Goal: Information Seeking & Learning: Find specific fact

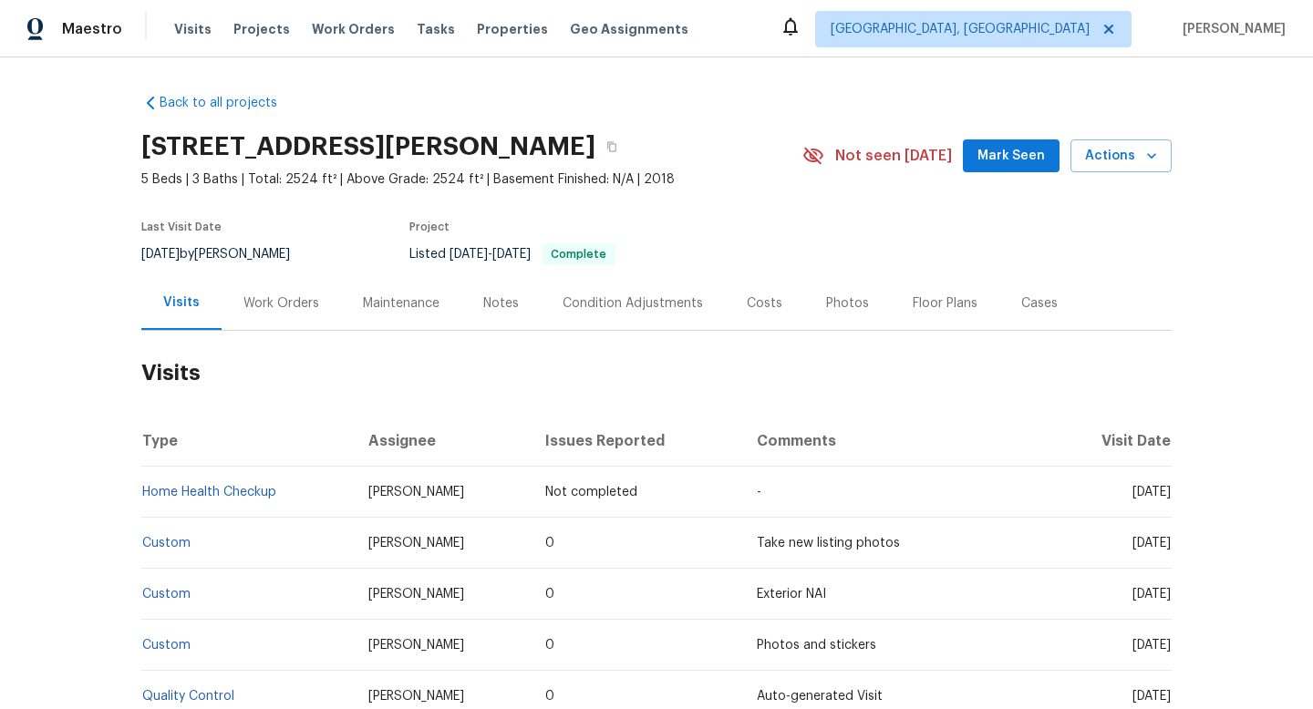
click at [260, 302] on div "Work Orders" at bounding box center [281, 303] width 76 height 18
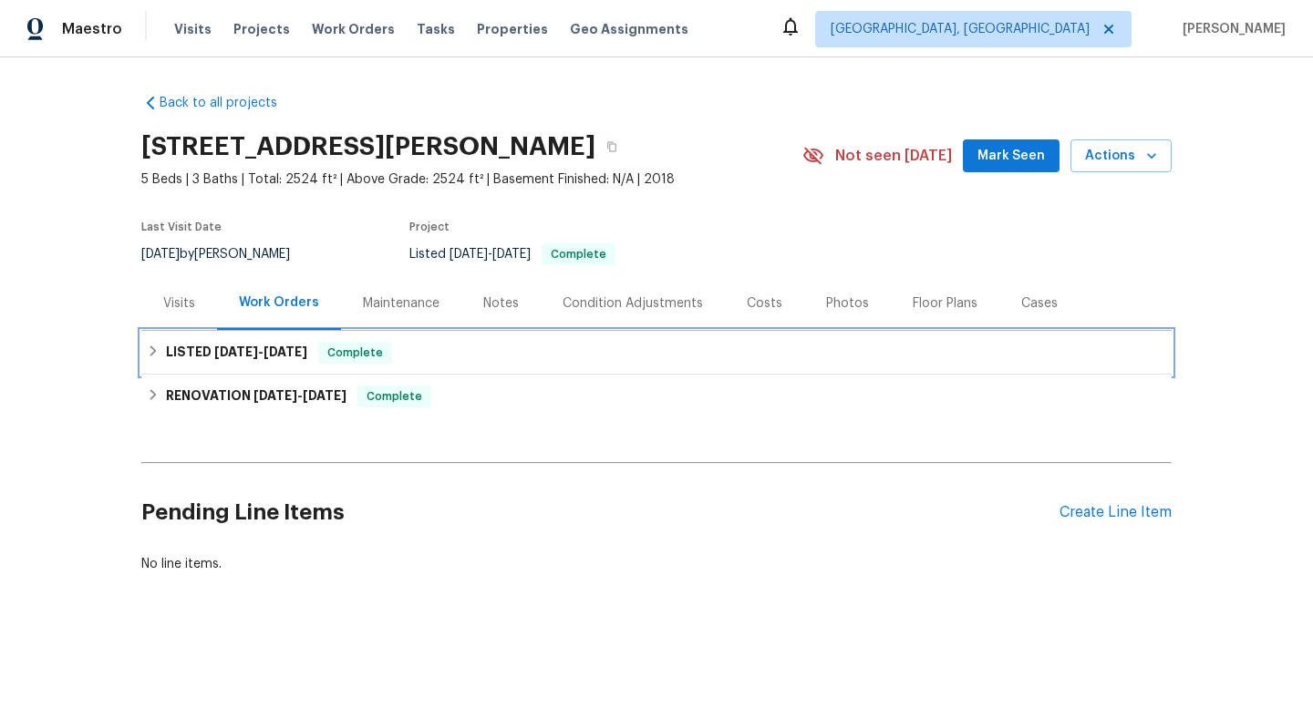
click at [264, 360] on h6 "LISTED [DATE] - [DATE]" at bounding box center [236, 353] width 141 height 22
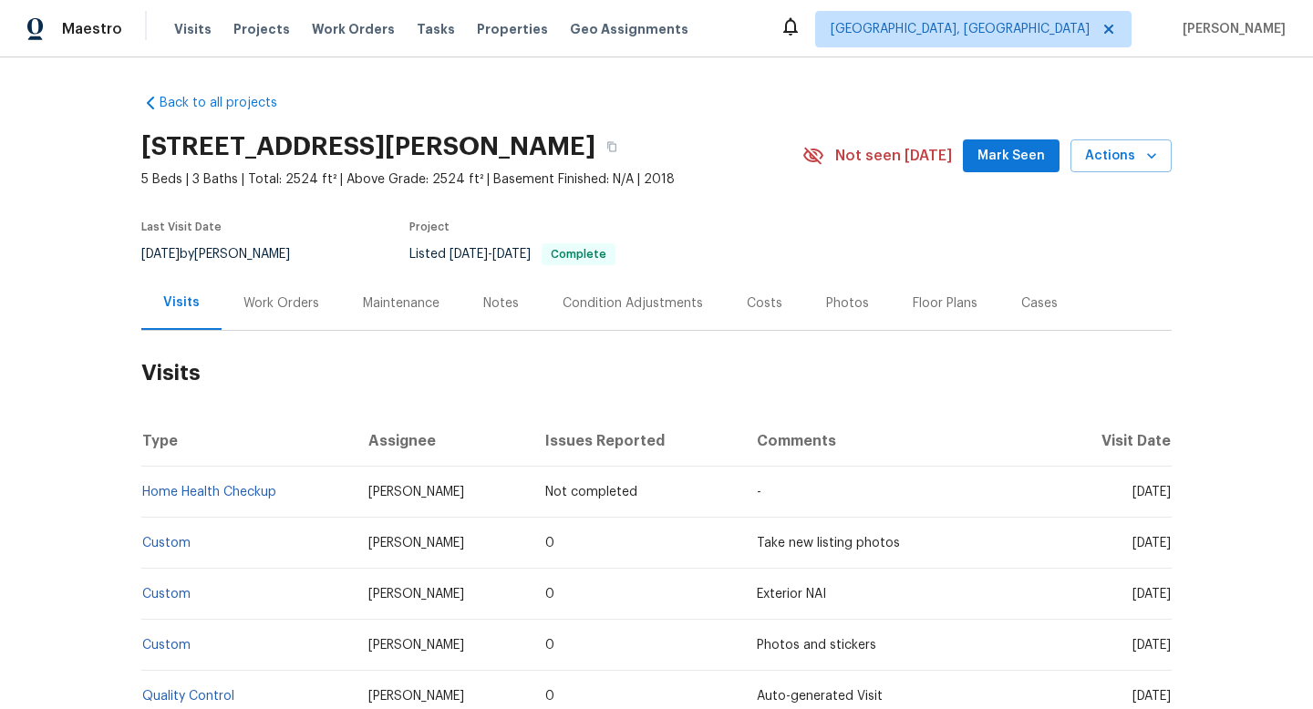
click at [248, 317] on div "Work Orders" at bounding box center [280, 303] width 119 height 54
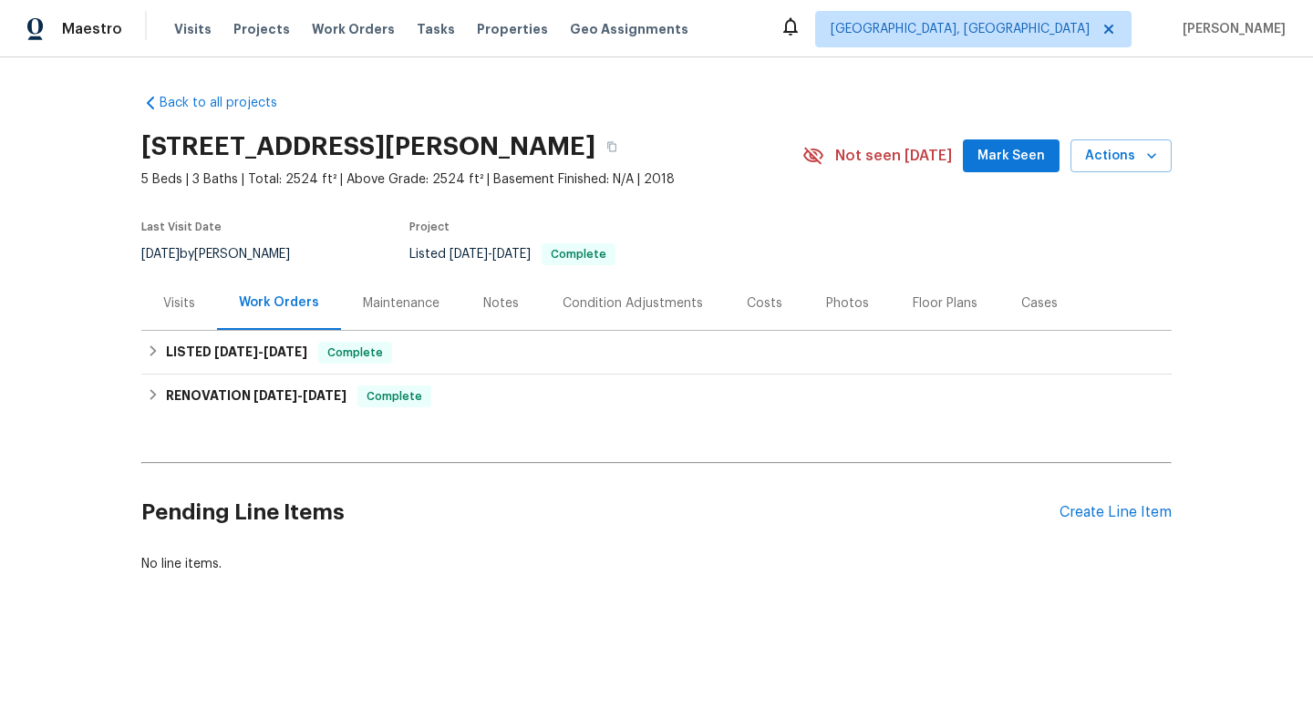
click at [226, 256] on div "[DATE] by [PERSON_NAME]" at bounding box center [226, 254] width 170 height 22
copy div "[DATE] by [PERSON_NAME]"
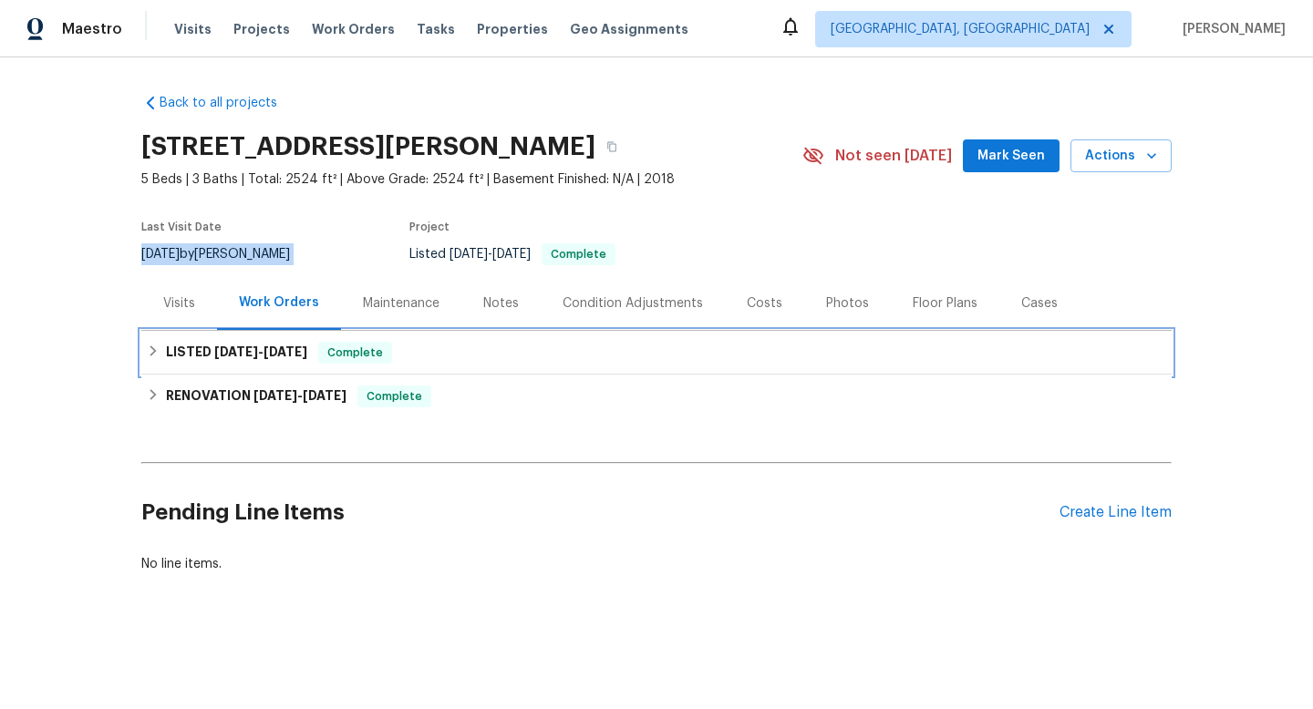
click at [214, 344] on h6 "LISTED [DATE] - [DATE]" at bounding box center [236, 353] width 141 height 22
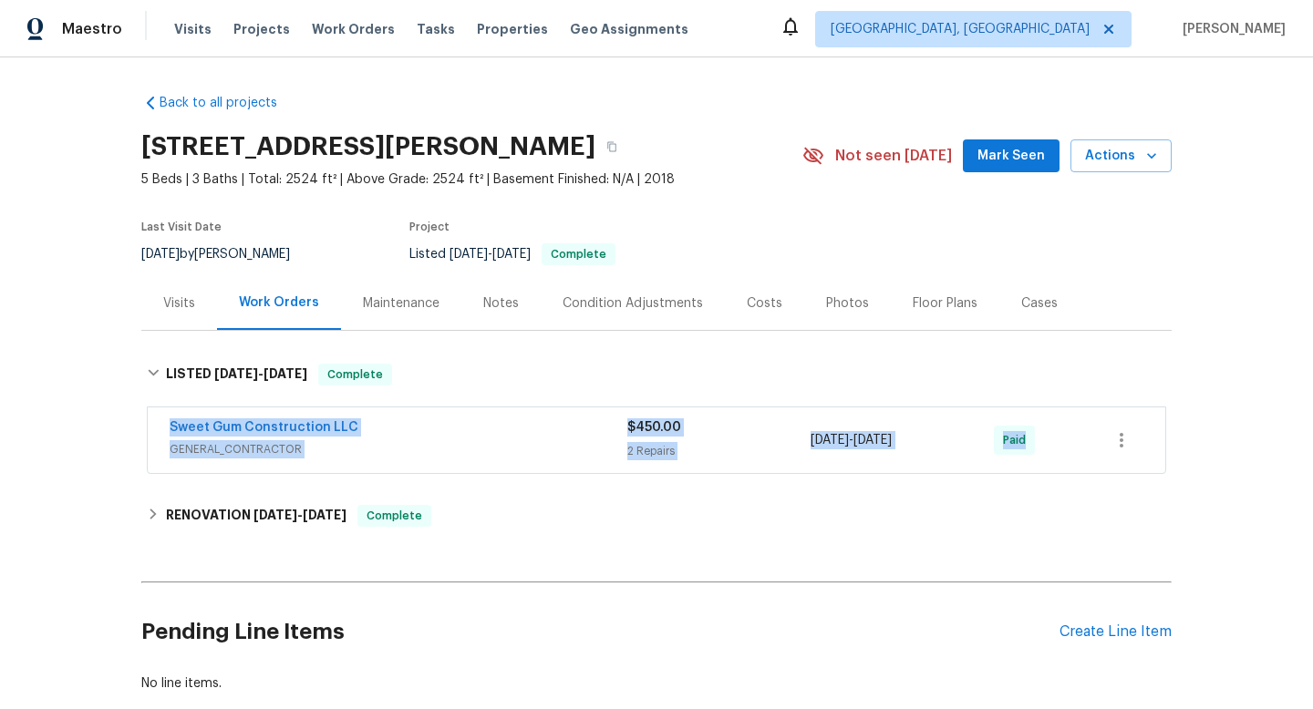
drag, startPoint x: 163, startPoint y: 423, endPoint x: 1117, endPoint y: 441, distance: 954.5
click at [1120, 448] on div "Sweet Gum Construction LLC GENERAL_CONTRACTOR $450.00 2 Repairs [DATE] - [DATE]…" at bounding box center [656, 440] width 1017 height 66
copy div "Sweet Gum Construction LLC GENERAL_CONTRACTOR $450.00 2 Repairs [DATE] - [DATE]…"
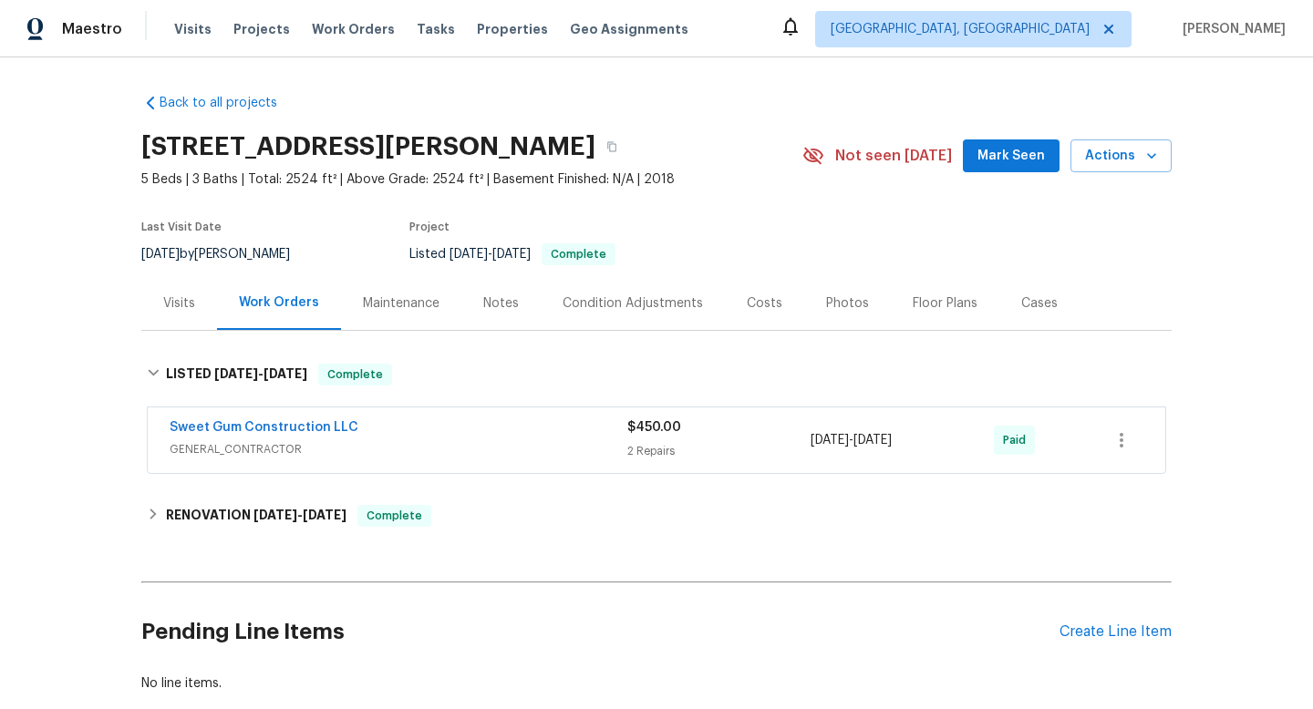
click at [186, 303] on div "Visits" at bounding box center [179, 303] width 32 height 18
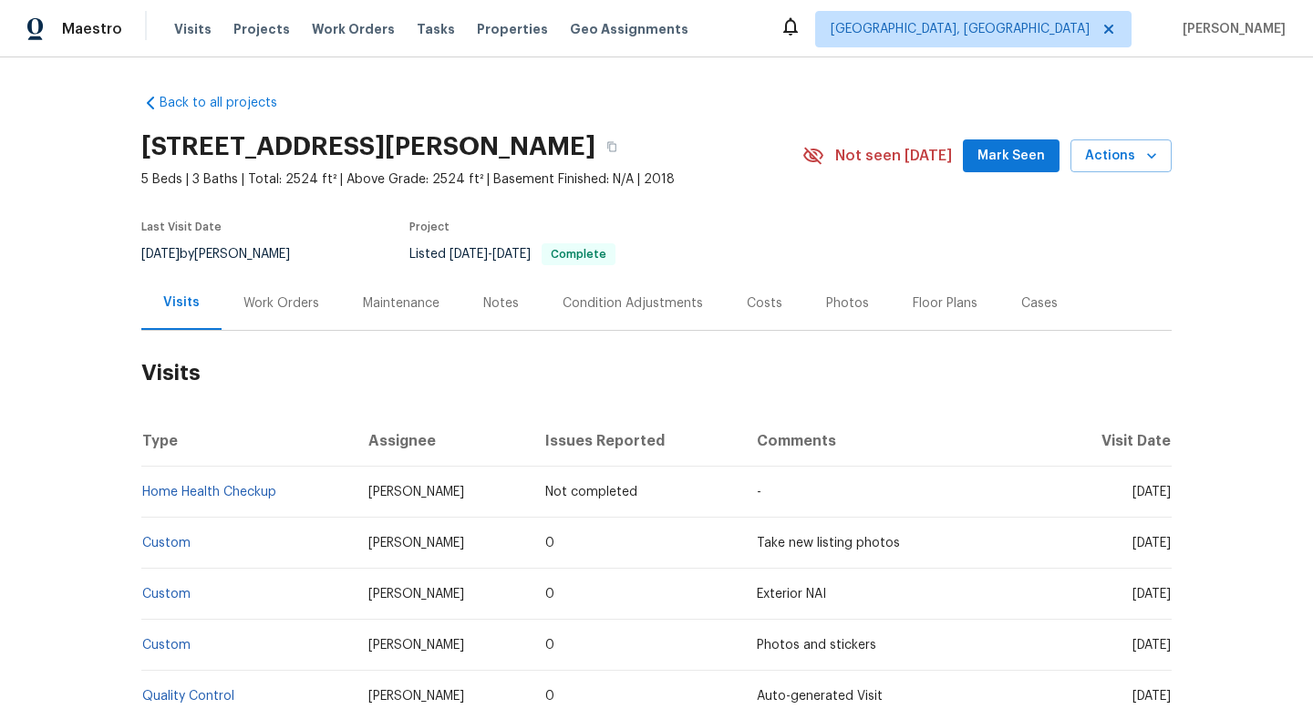
click at [264, 304] on div "Work Orders" at bounding box center [281, 303] width 76 height 18
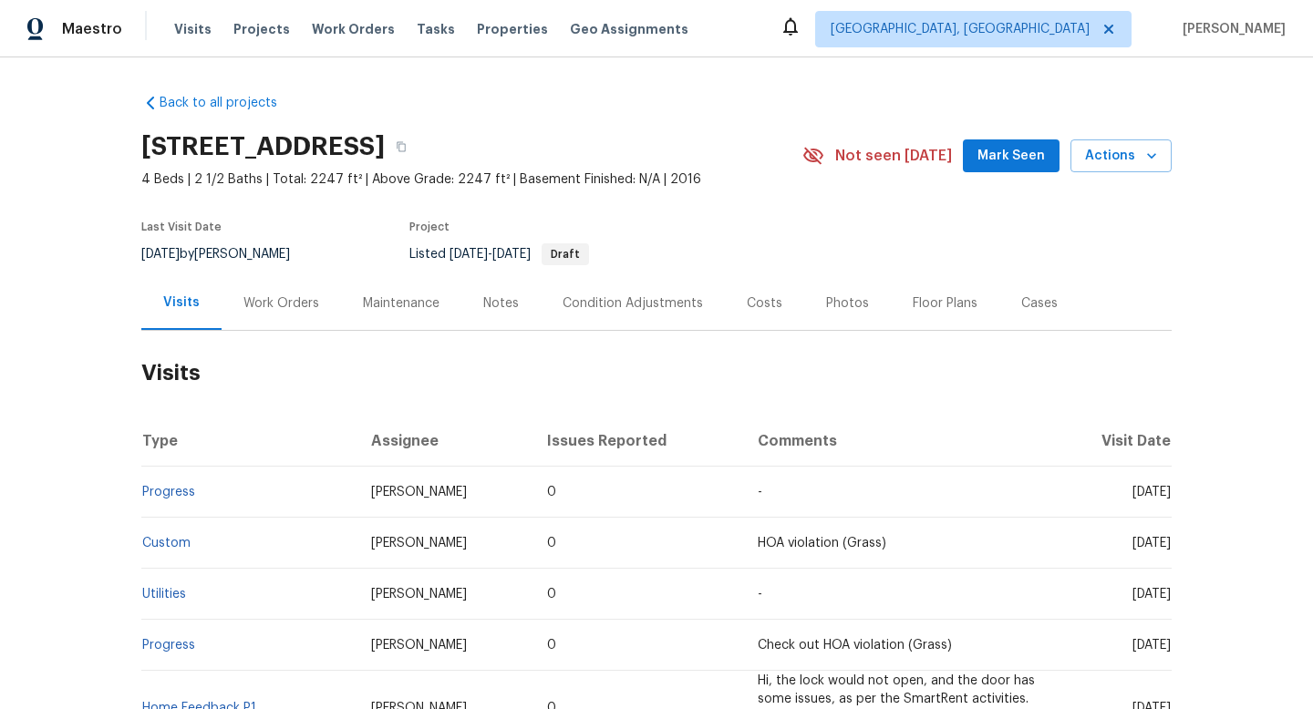
click at [272, 310] on div "Work Orders" at bounding box center [281, 303] width 76 height 18
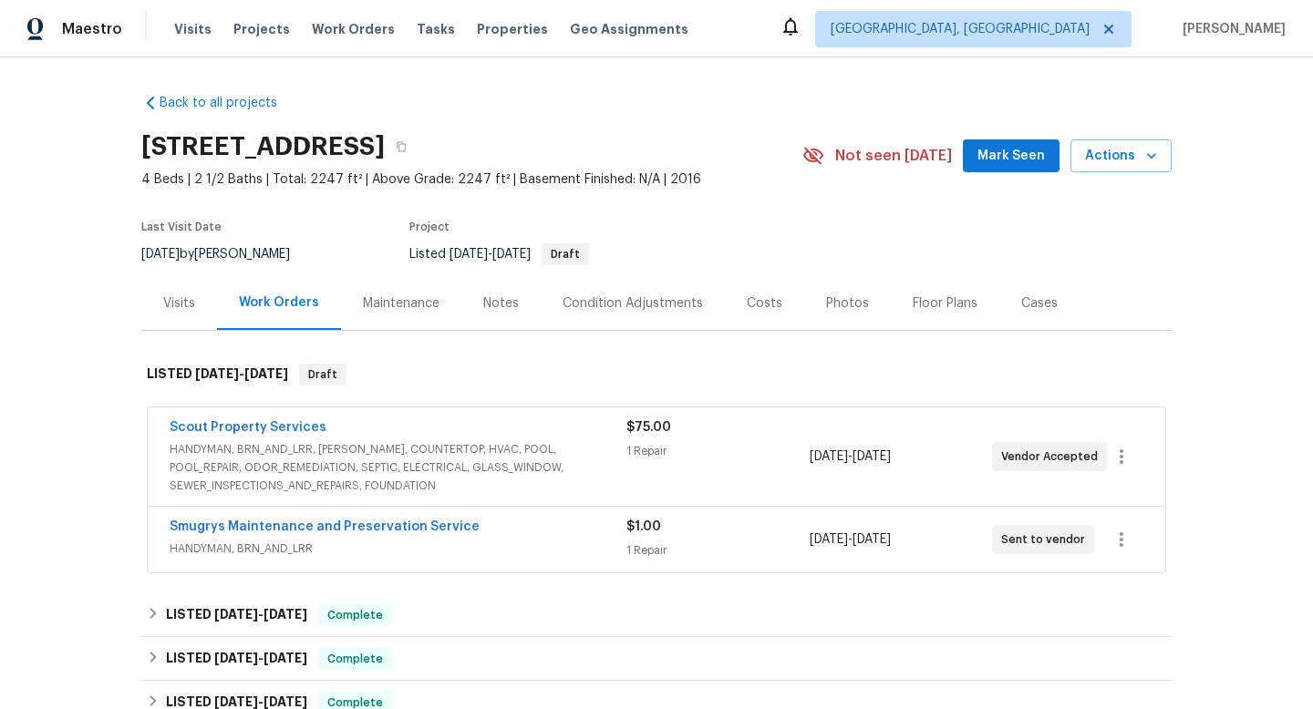
click at [534, 532] on div "Smugrys Maintenance and Preservation Service" at bounding box center [398, 529] width 457 height 22
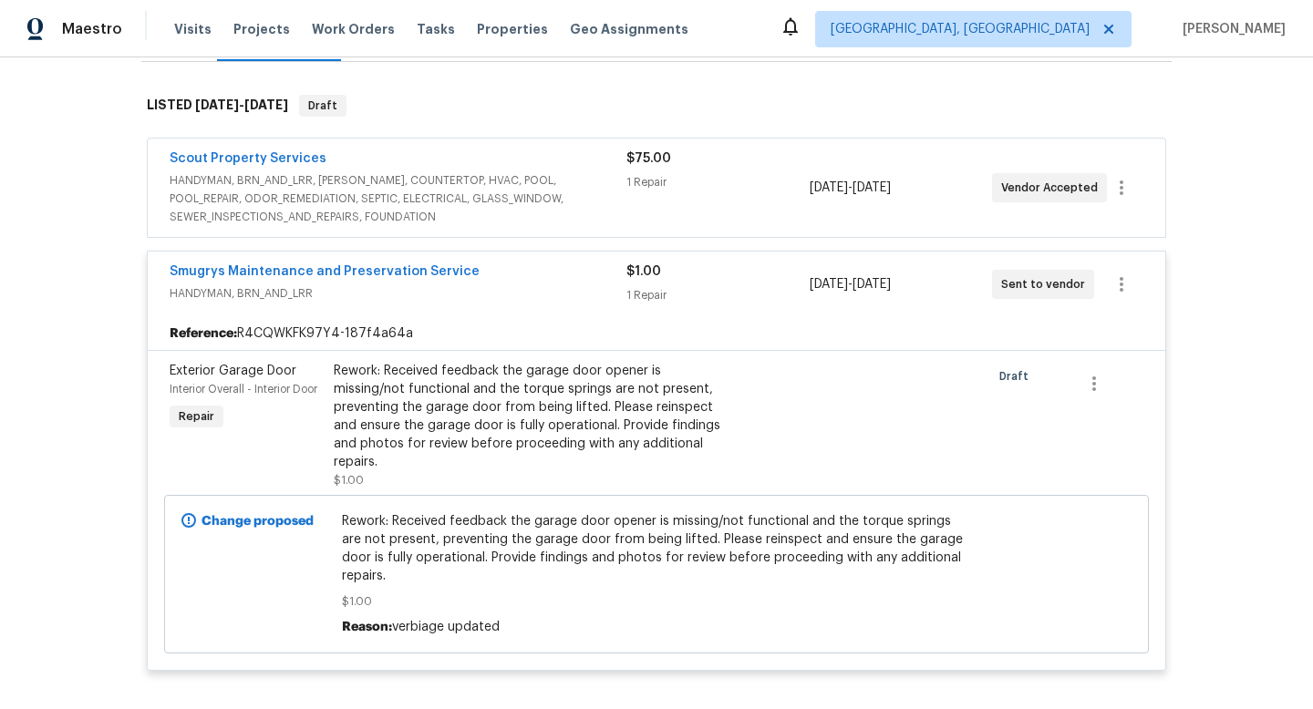
scroll to position [307, 0]
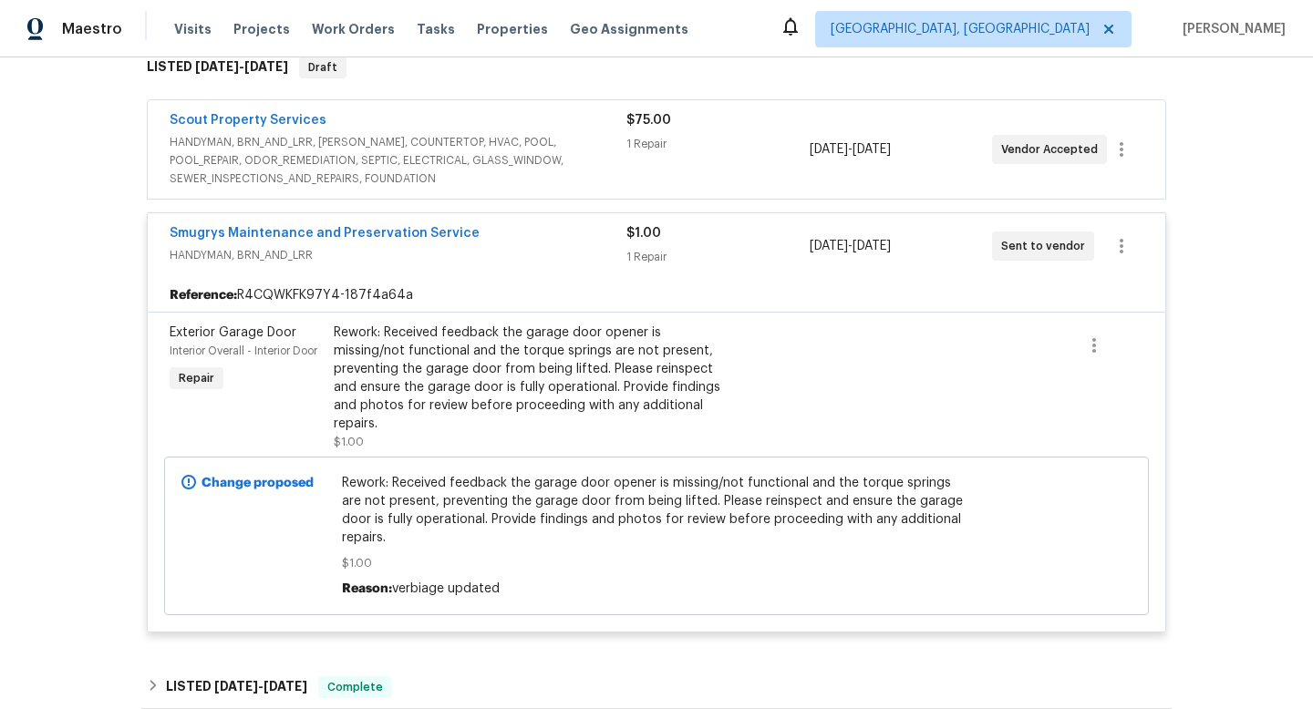
click at [534, 554] on span "$1.00" at bounding box center [657, 563] width 630 height 18
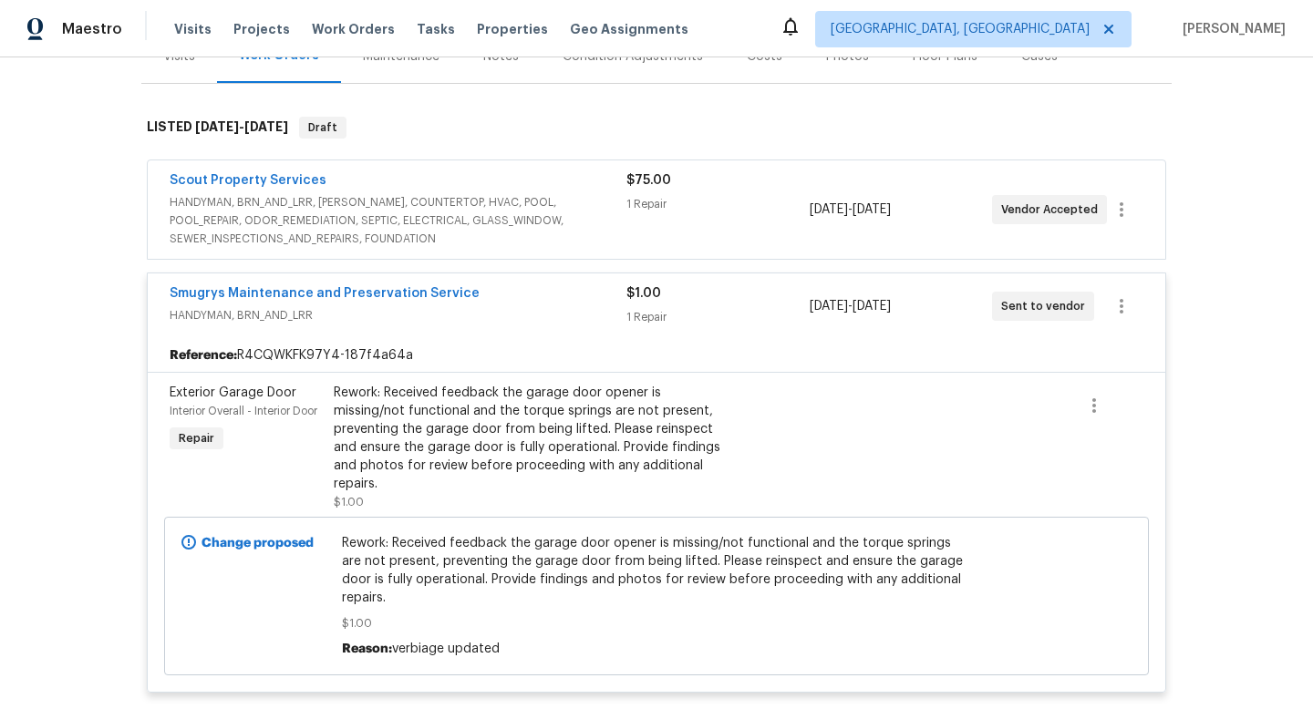
scroll to position [246, 0]
click at [541, 214] on span "HANDYMAN, BRN_AND_LRR, WELLS, COUNTERTOP, HVAC, POOL, POOL_REPAIR, ODOR_REMEDIA…" at bounding box center [398, 221] width 457 height 55
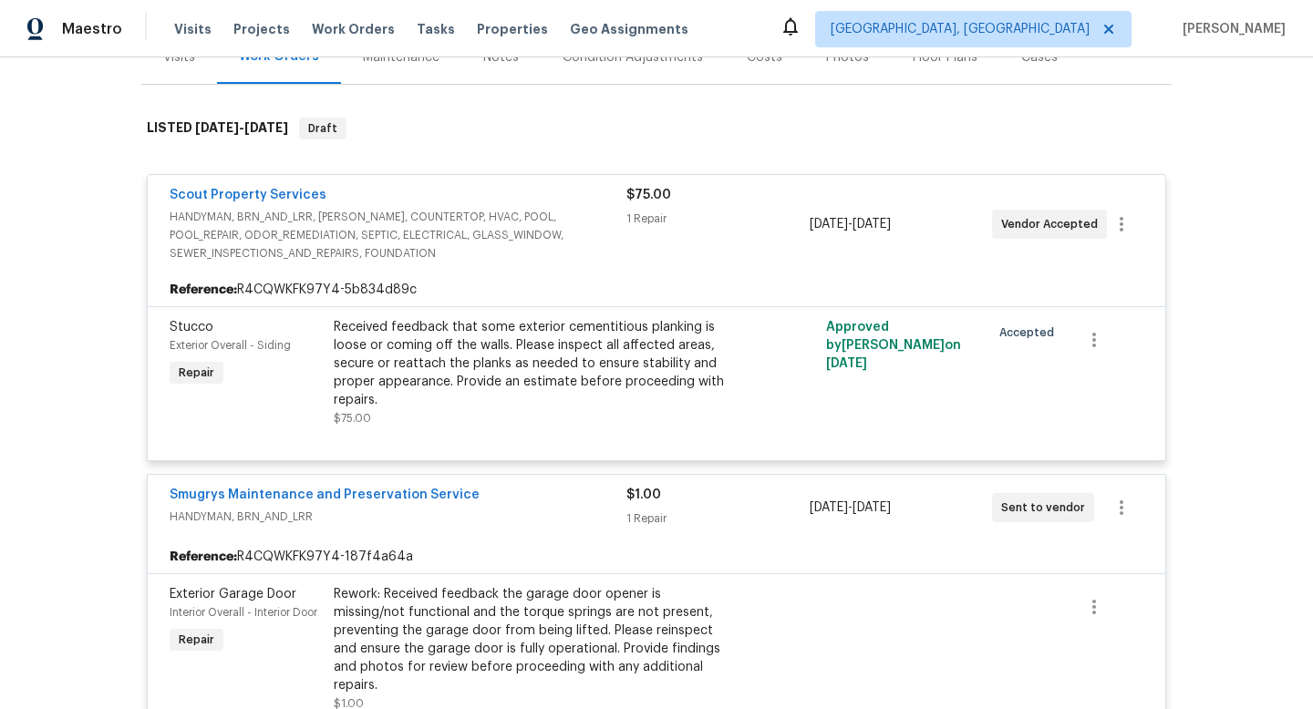
scroll to position [0, 0]
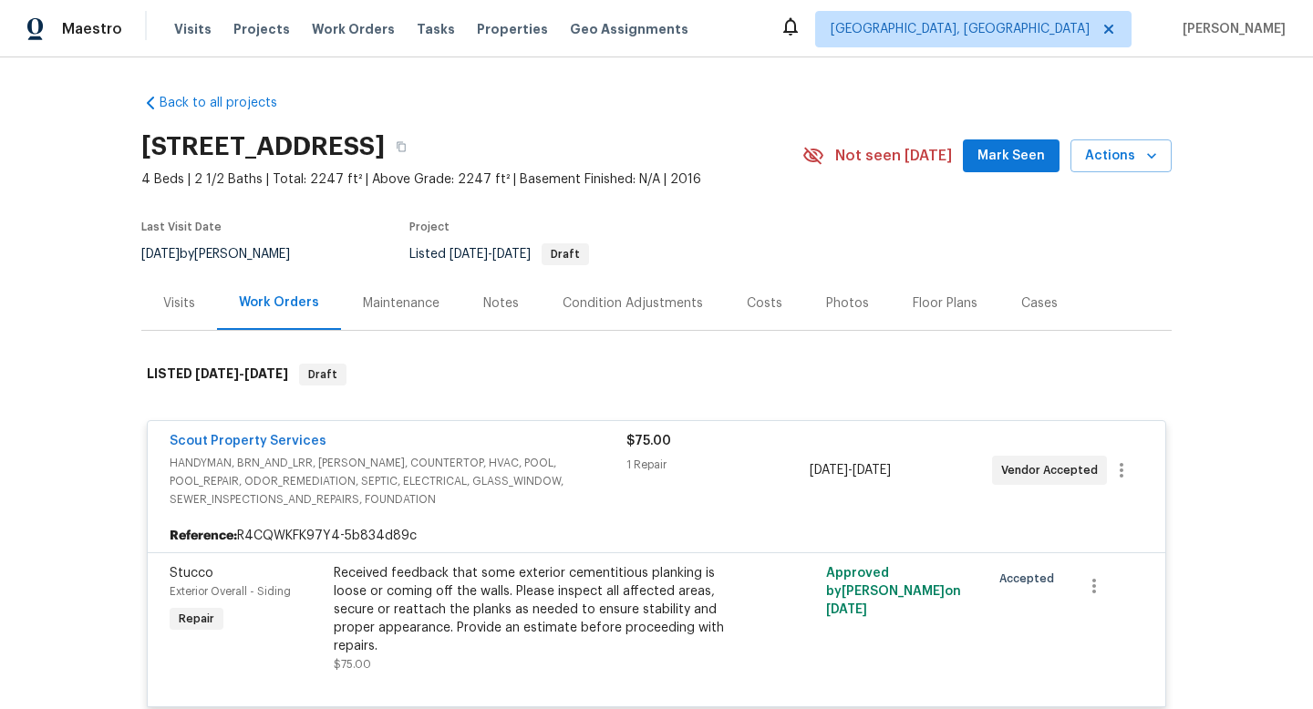
click at [180, 248] on span "8/13/2025" at bounding box center [160, 254] width 38 height 13
copy div "8/13/2025 by William Sparks"
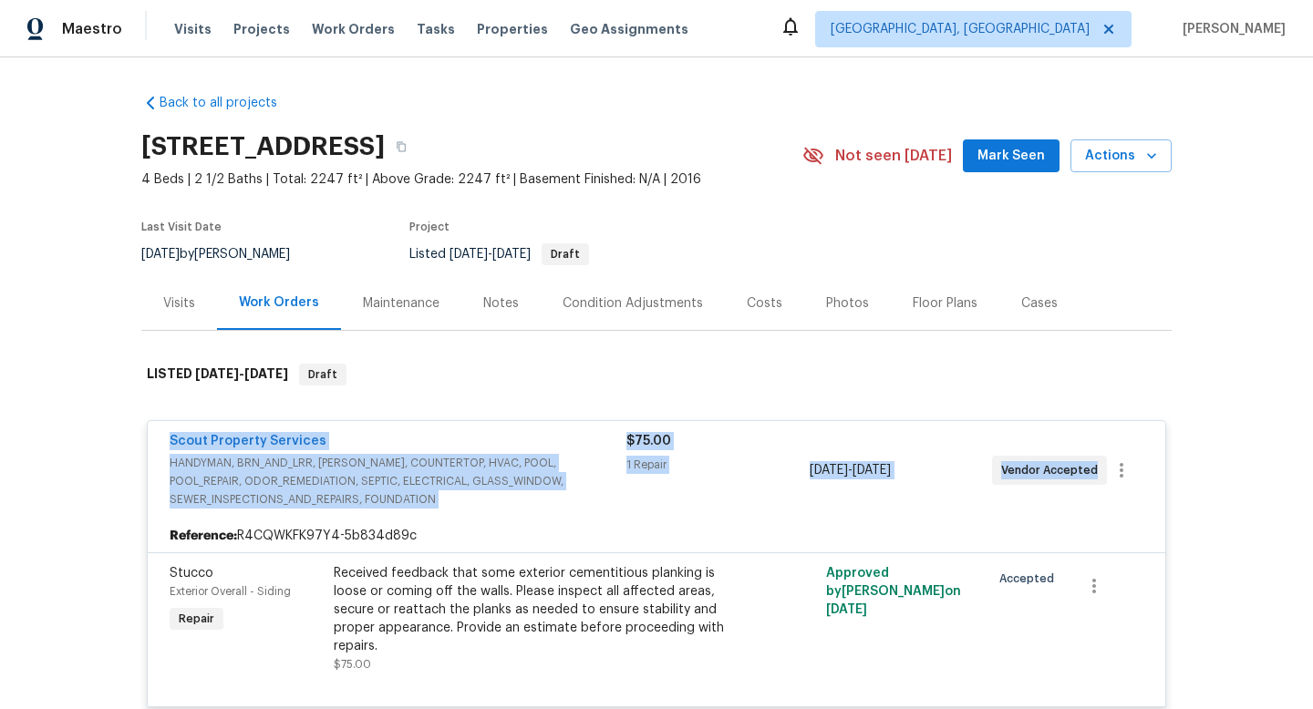
drag, startPoint x: 163, startPoint y: 436, endPoint x: 1133, endPoint y: 499, distance: 971.9
click at [1141, 505] on div "Scout Property Services HANDYMAN, BRN_AND_LRR, WELLS, COUNTERTOP, HVAC, POOL, P…" at bounding box center [656, 470] width 1017 height 98
copy div "Scout Property Services HANDYMAN, BRN_AND_LRR, WELLS, COUNTERTOP, HVAC, POOL, P…"
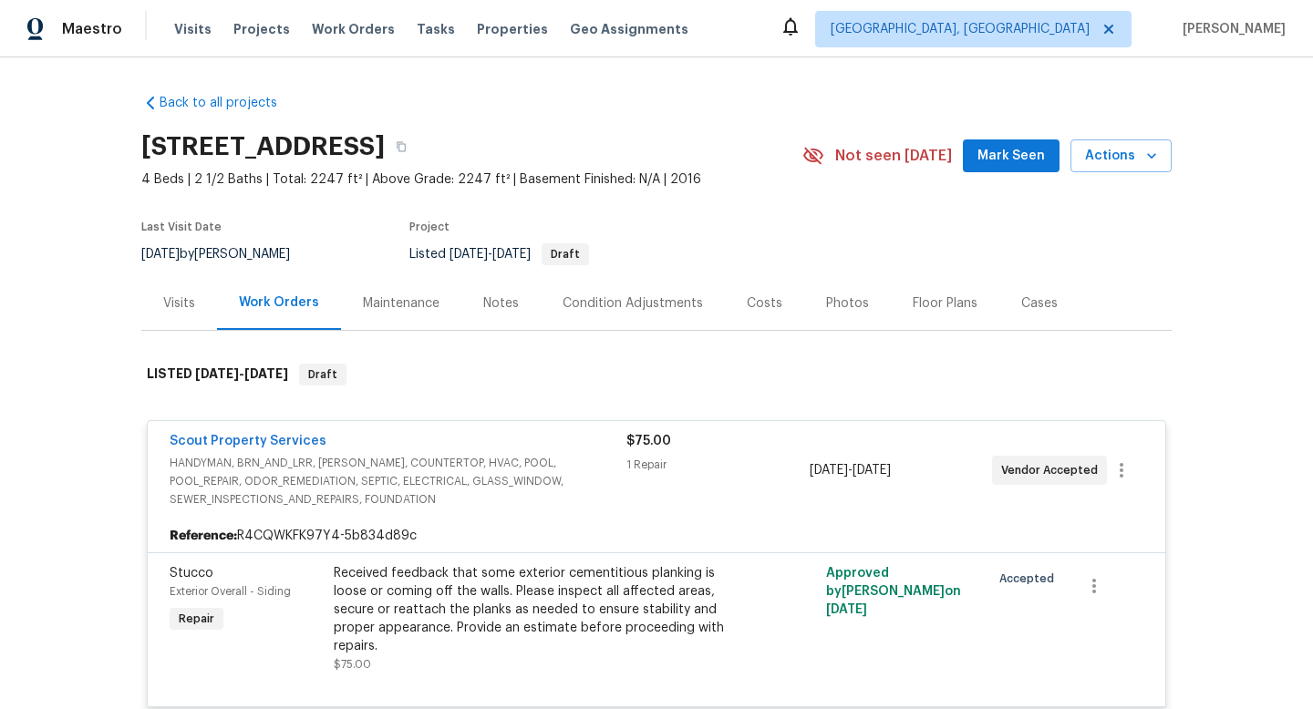
click at [152, 308] on div "Visits" at bounding box center [179, 303] width 76 height 54
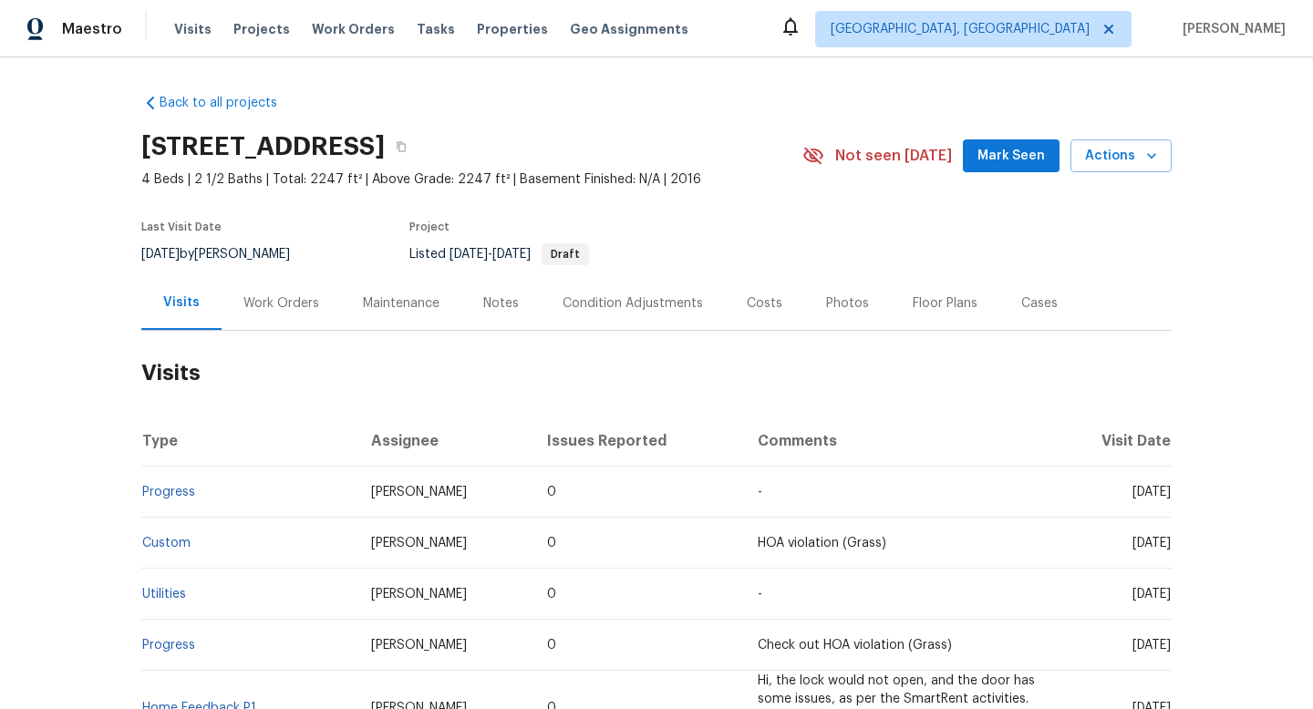
click at [286, 298] on div "Work Orders" at bounding box center [281, 303] width 76 height 18
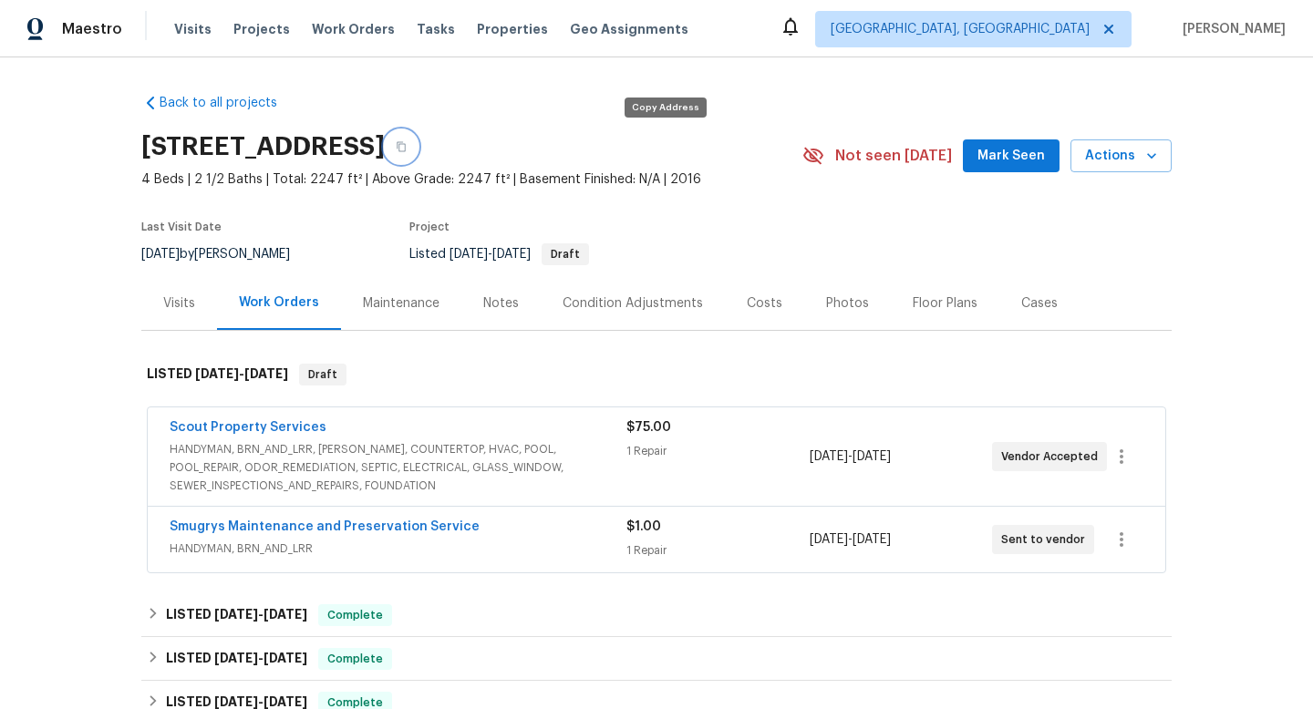
click at [407, 149] on icon "button" at bounding box center [401, 146] width 11 height 11
click at [477, 563] on div "Smugrys Maintenance and Preservation Service HANDYMAN, BRN_AND_LRR $1.00 1 Repa…" at bounding box center [656, 540] width 1017 height 66
click at [475, 534] on div "Smugrys Maintenance and Preservation Service" at bounding box center [398, 529] width 457 height 22
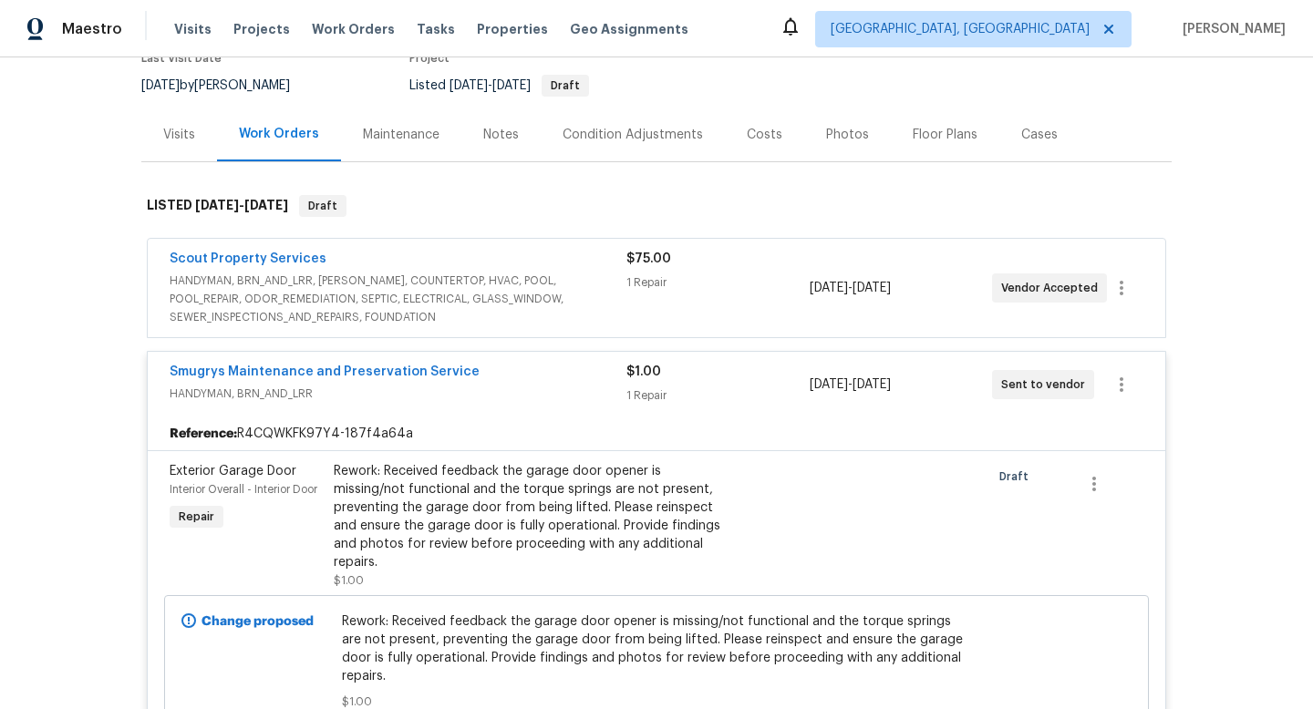
scroll to position [207, 0]
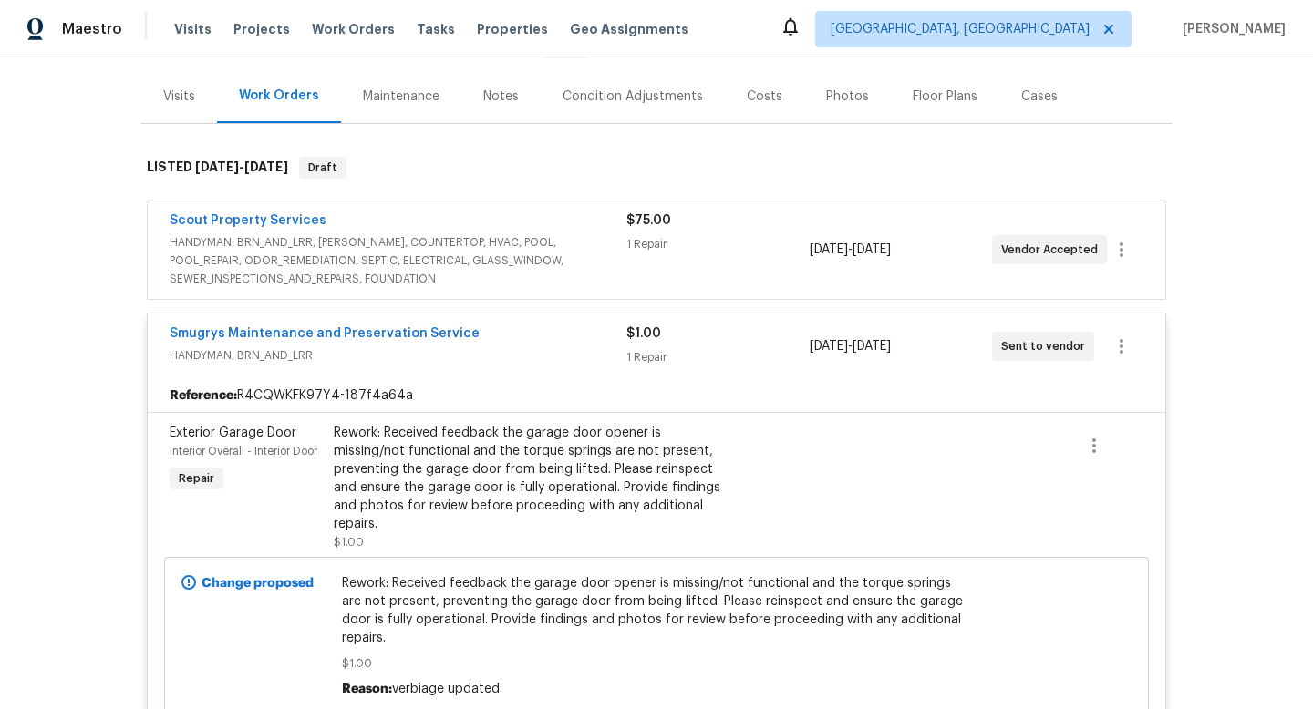
click at [170, 100] on div "Visits" at bounding box center [179, 97] width 32 height 18
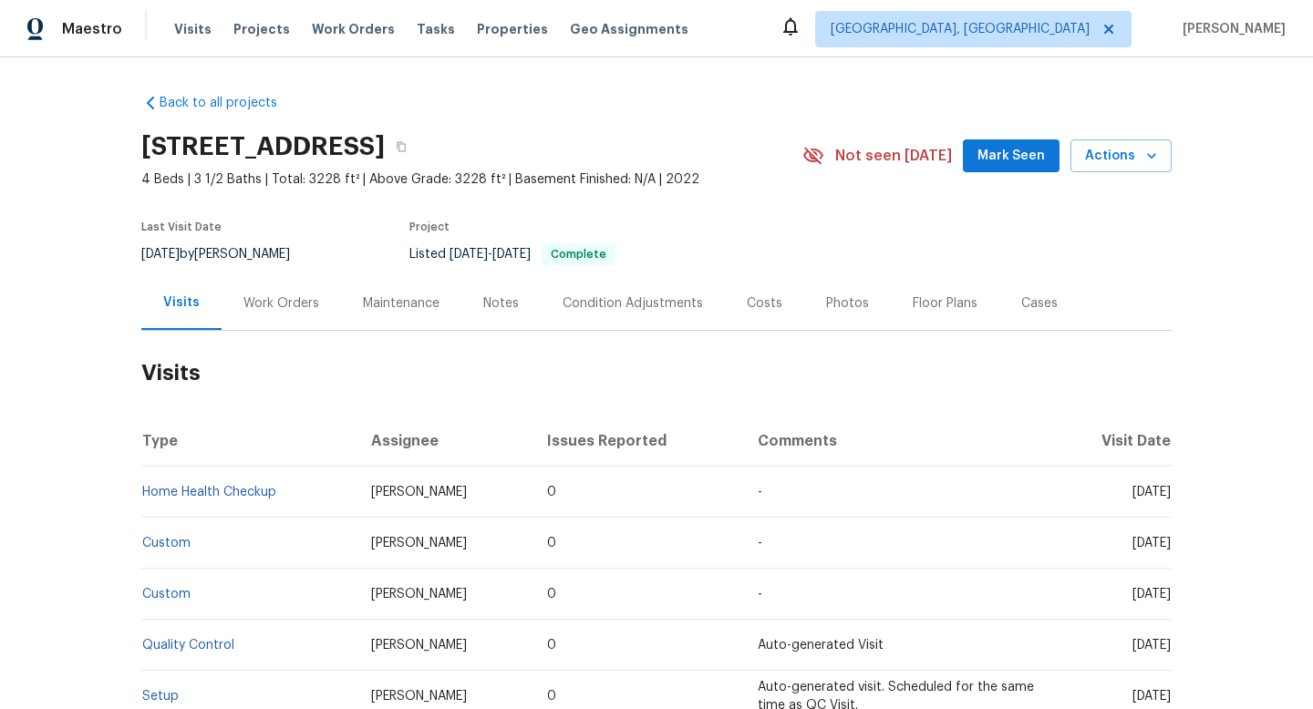
click at [274, 313] on div "Work Orders" at bounding box center [280, 303] width 119 height 54
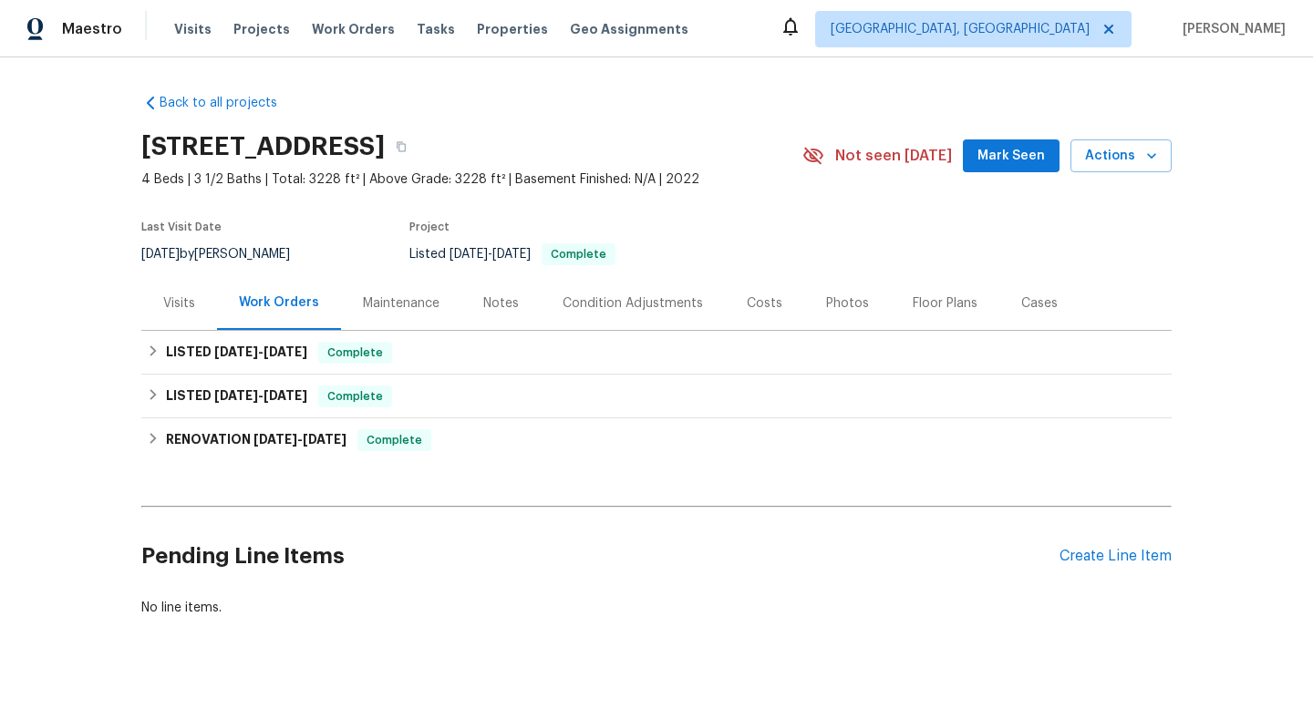
click at [201, 292] on div "Visits" at bounding box center [179, 303] width 76 height 54
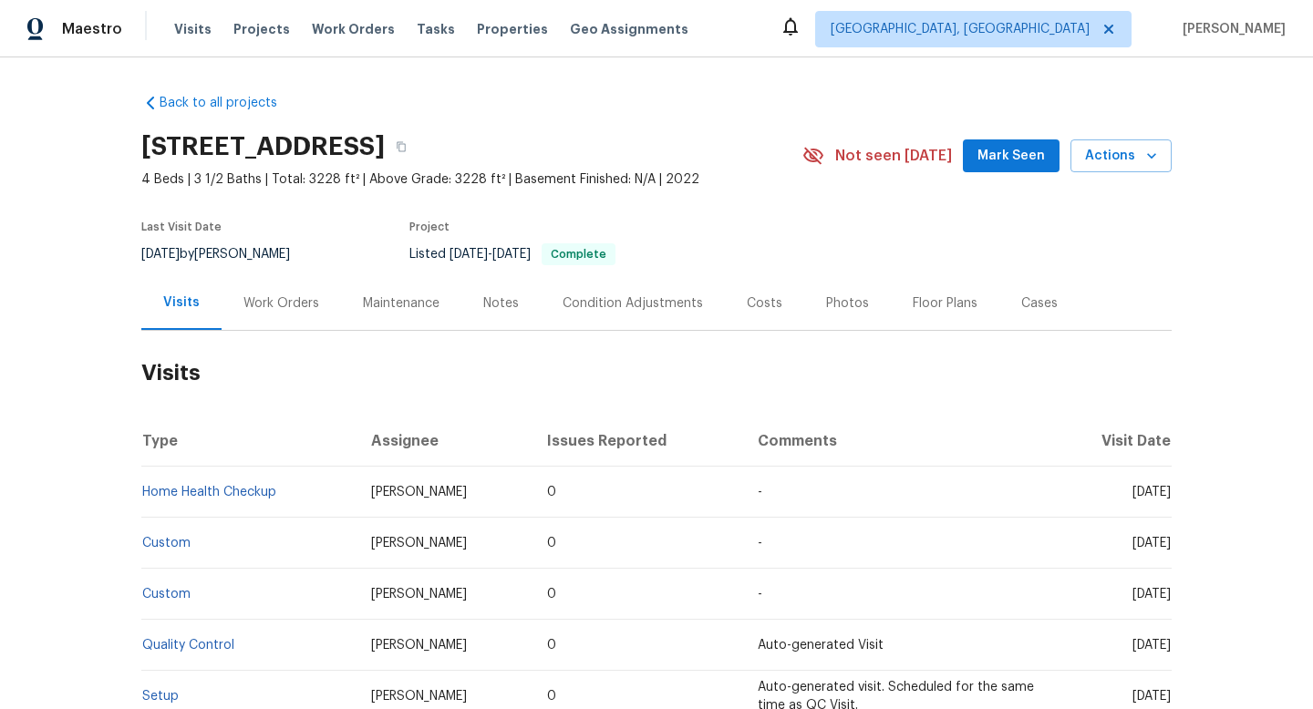
click at [180, 256] on span "9/2/2025" at bounding box center [160, 254] width 38 height 13
copy div "9/2/2025 by Melissa Mossbrooks"
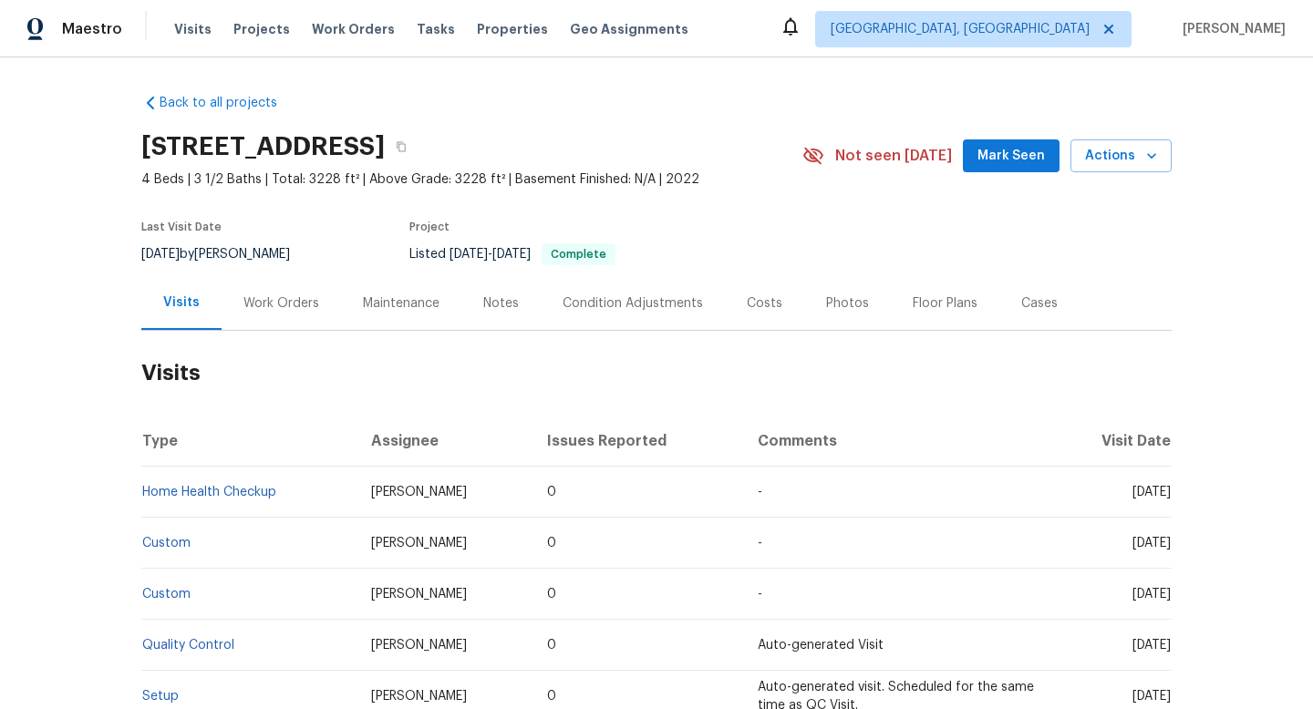
click at [277, 295] on div "Work Orders" at bounding box center [281, 303] width 76 height 18
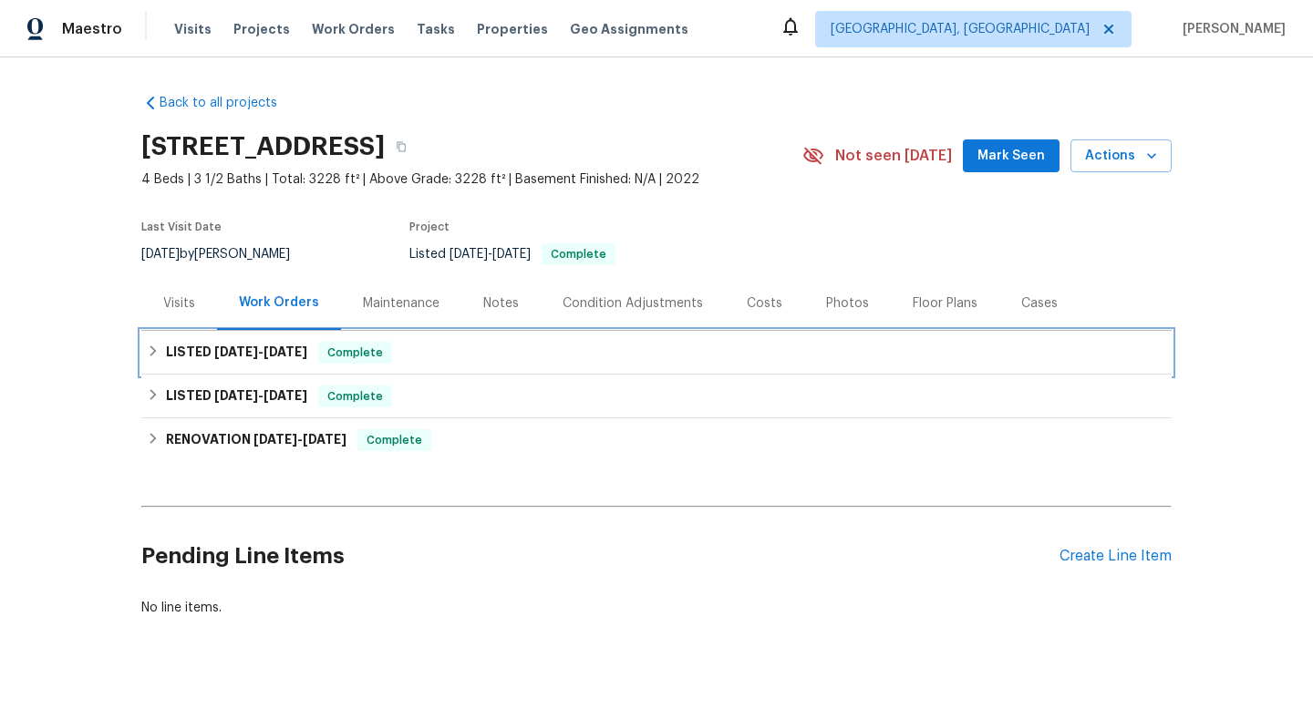
click at [217, 360] on h6 "LISTED 8/20/25 - 8/25/25" at bounding box center [236, 353] width 141 height 22
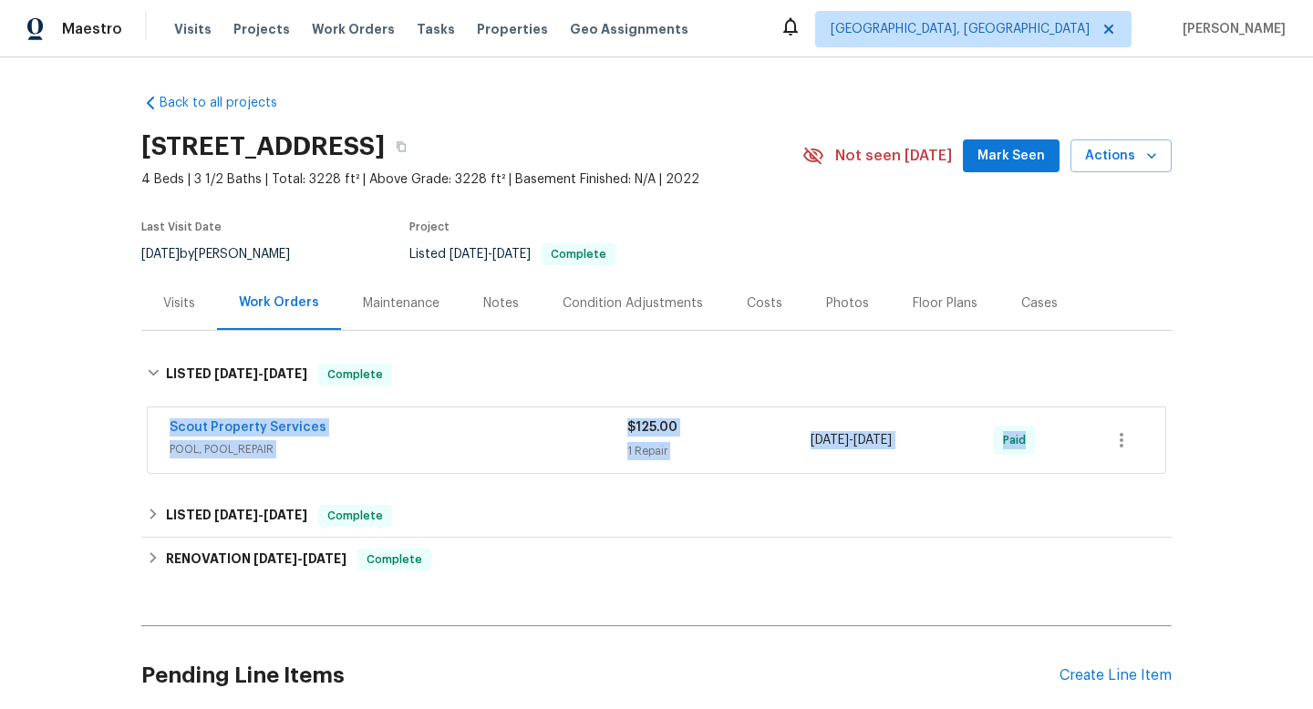
drag, startPoint x: 154, startPoint y: 427, endPoint x: 1035, endPoint y: 455, distance: 881.8
click at [1035, 455] on div "Scout Property Services POOL, POOL_REPAIR $125.00 1 Repair 8/20/2025 - 8/25/202…" at bounding box center [656, 440] width 1017 height 66
copy div "Scout Property Services POOL, POOL_REPAIR $125.00 1 Repair 8/20/2025 - 8/25/202…"
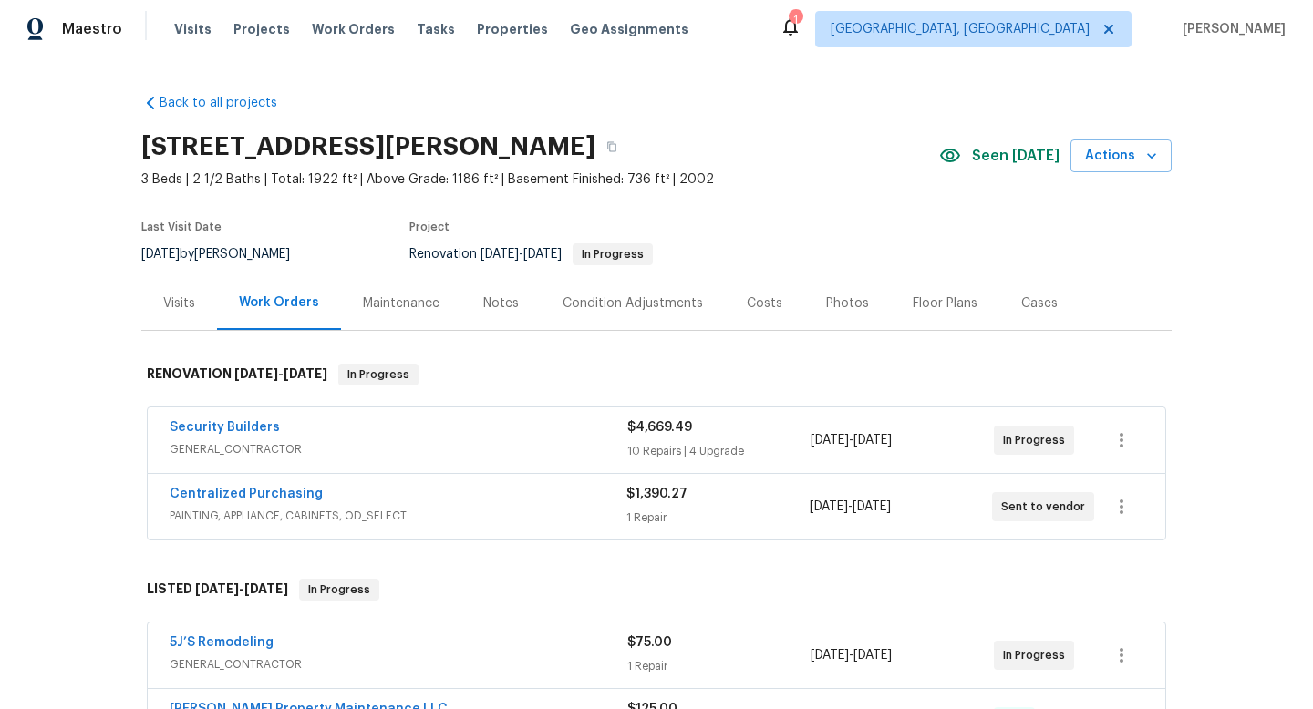
click at [408, 427] on div "Security Builders" at bounding box center [399, 429] width 458 height 22
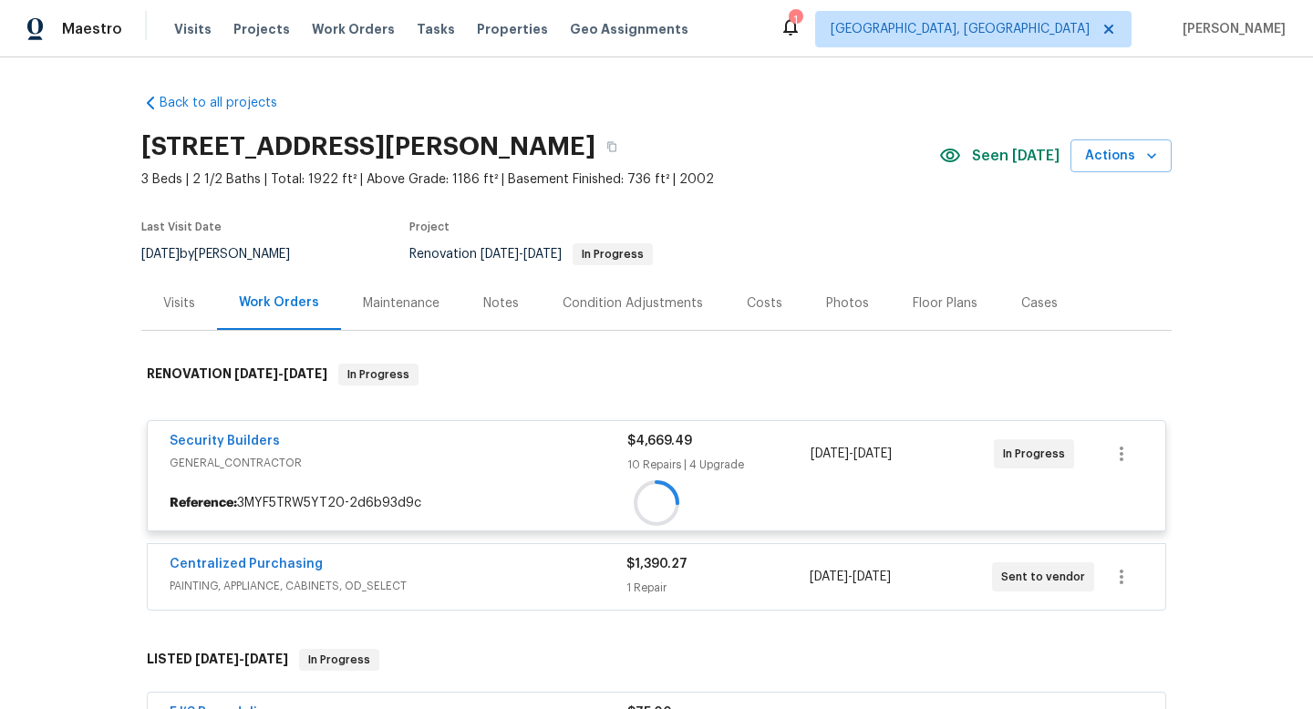
scroll to position [161, 0]
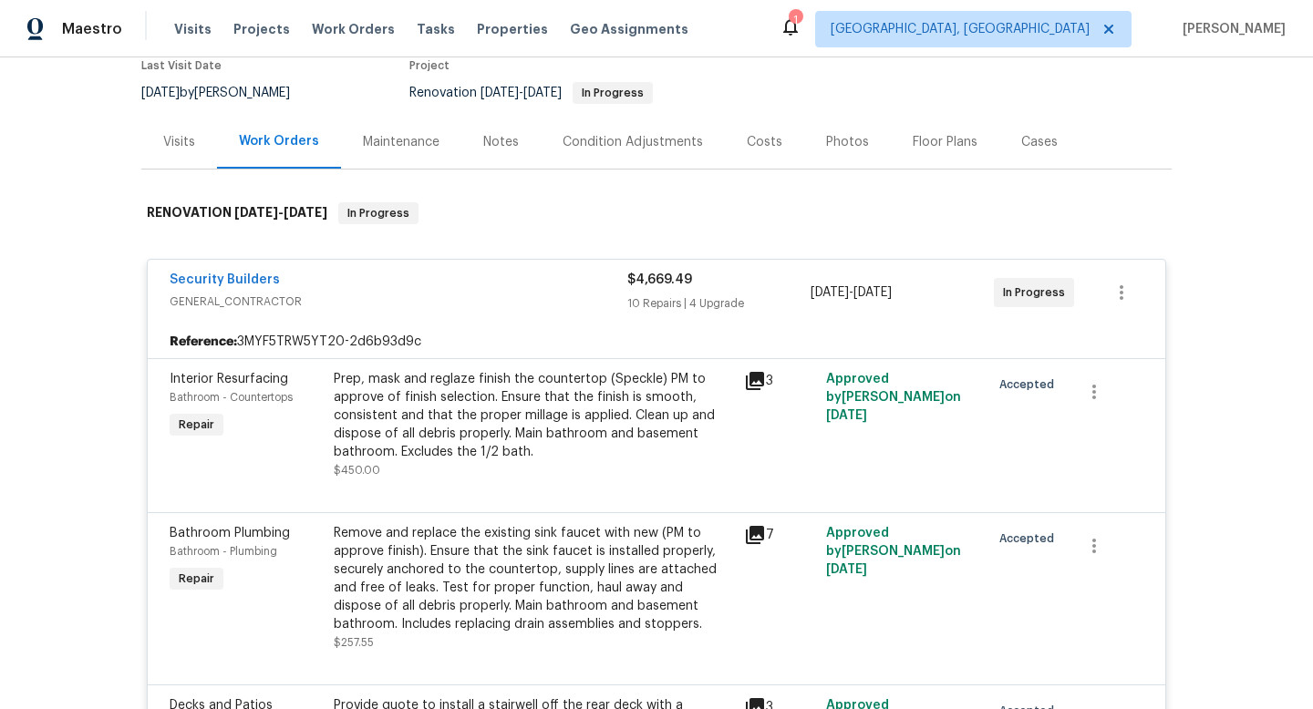
click at [473, 305] on span "GENERAL_CONTRACTOR" at bounding box center [399, 302] width 458 height 18
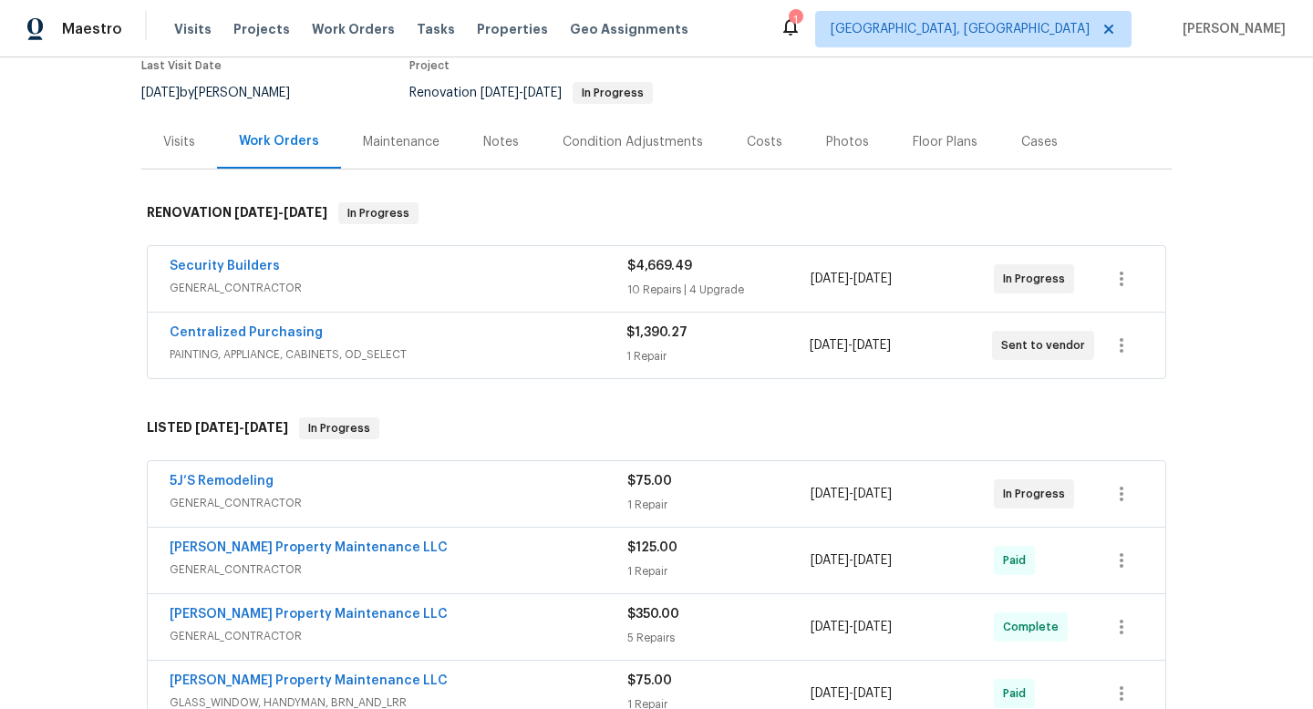
click at [507, 347] on span "PAINTING, APPLIANCE, CABINETS, OD_SELECT" at bounding box center [398, 354] width 457 height 18
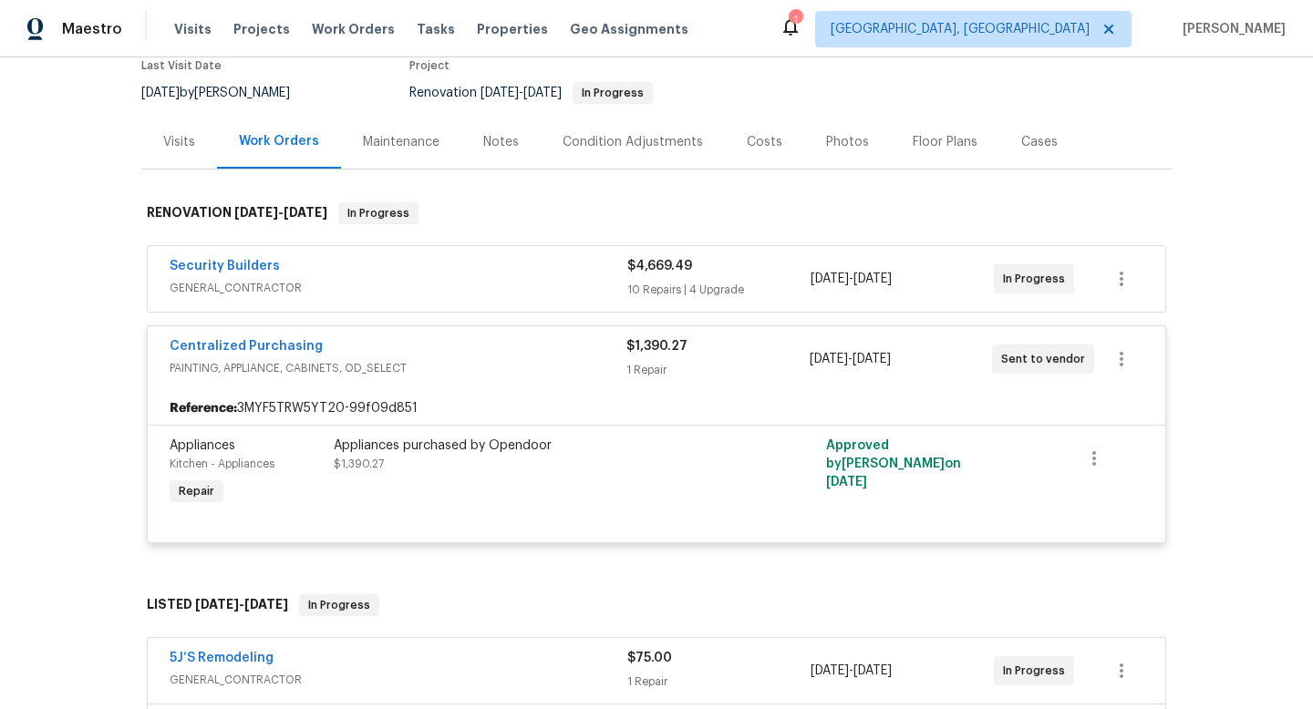
click at [507, 346] on div "Centralized Purchasing" at bounding box center [398, 348] width 457 height 22
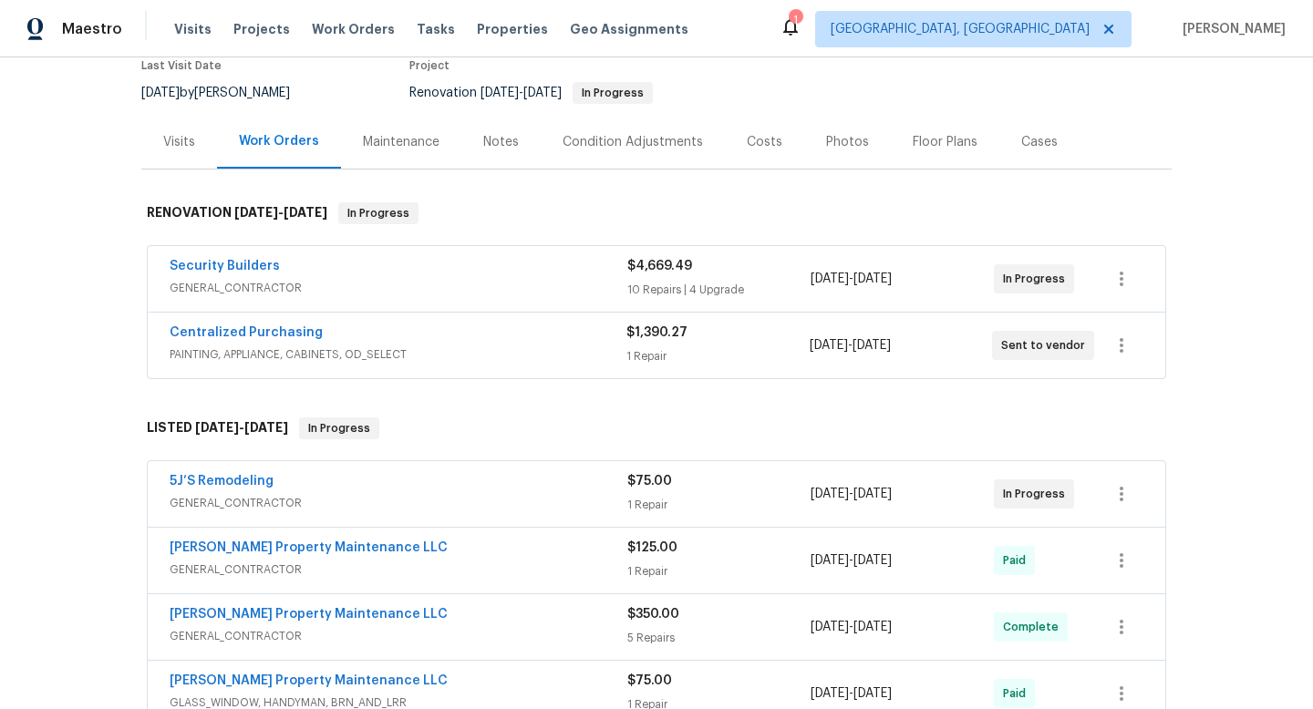
click at [499, 486] on div "5J’S Remodeling" at bounding box center [399, 483] width 458 height 22
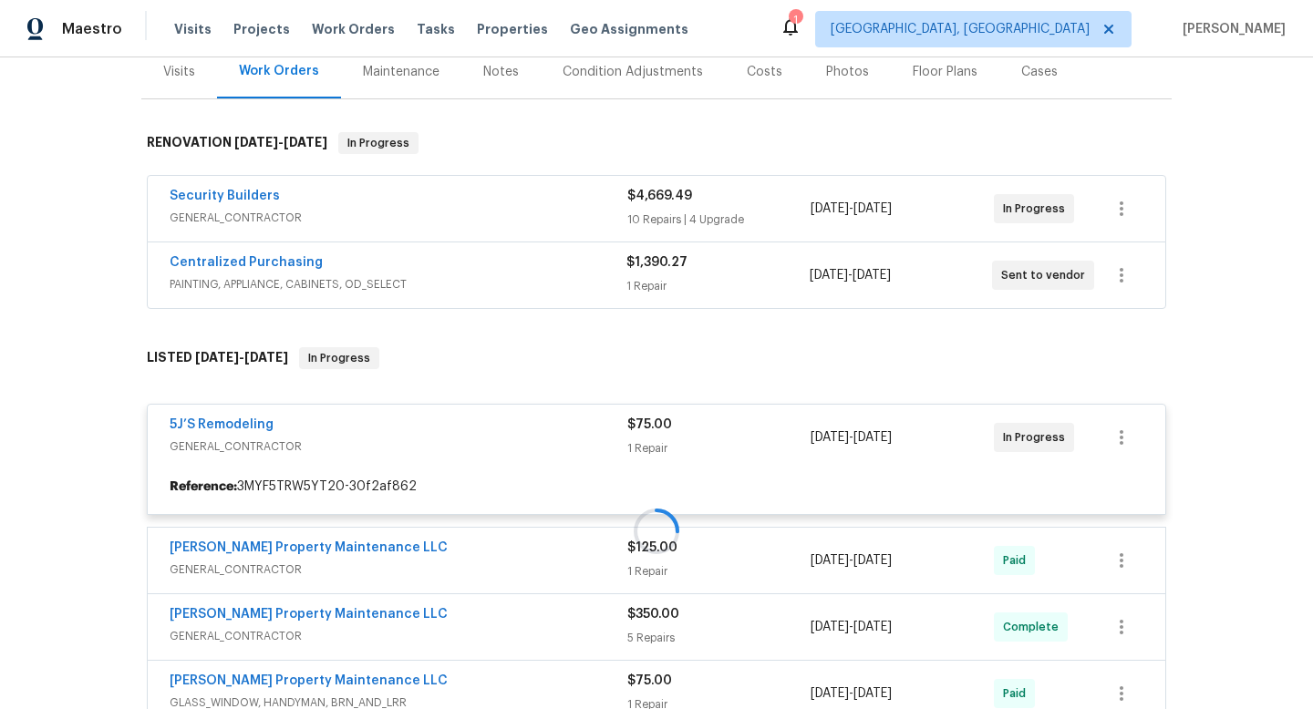
scroll to position [361, 0]
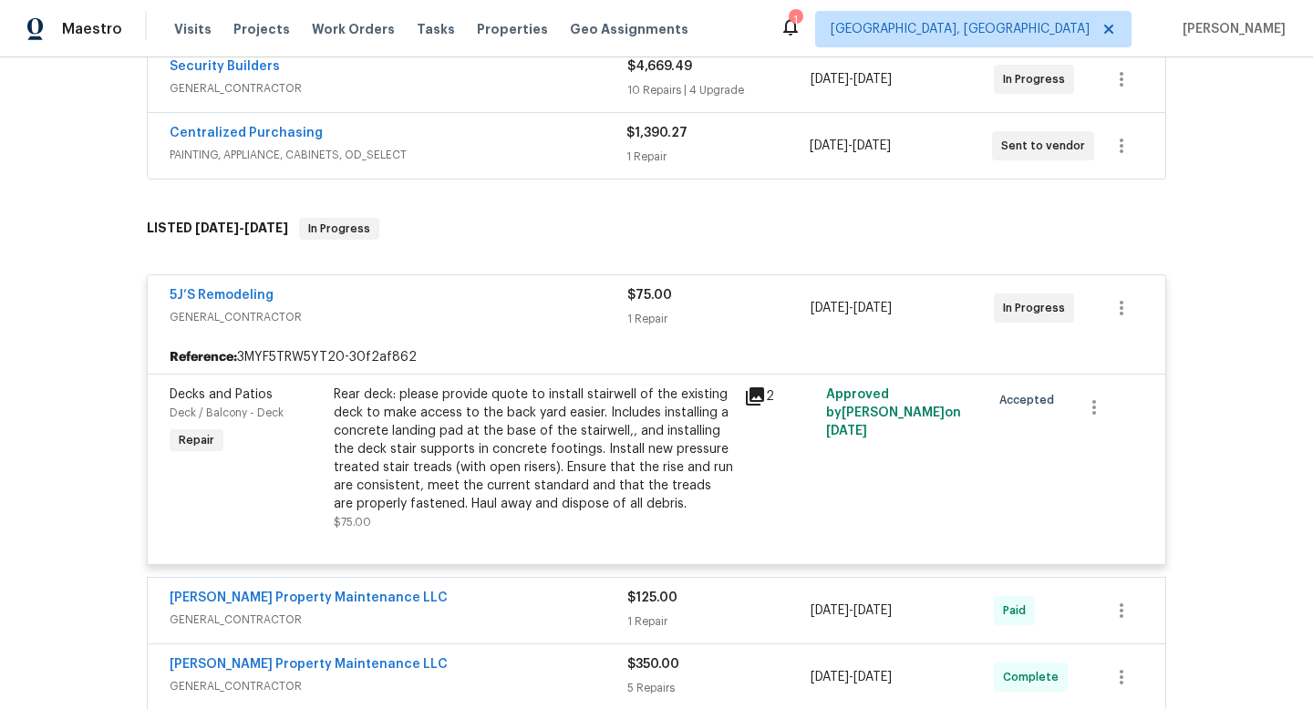
click at [505, 316] on span "GENERAL_CONTRACTOR" at bounding box center [399, 317] width 458 height 18
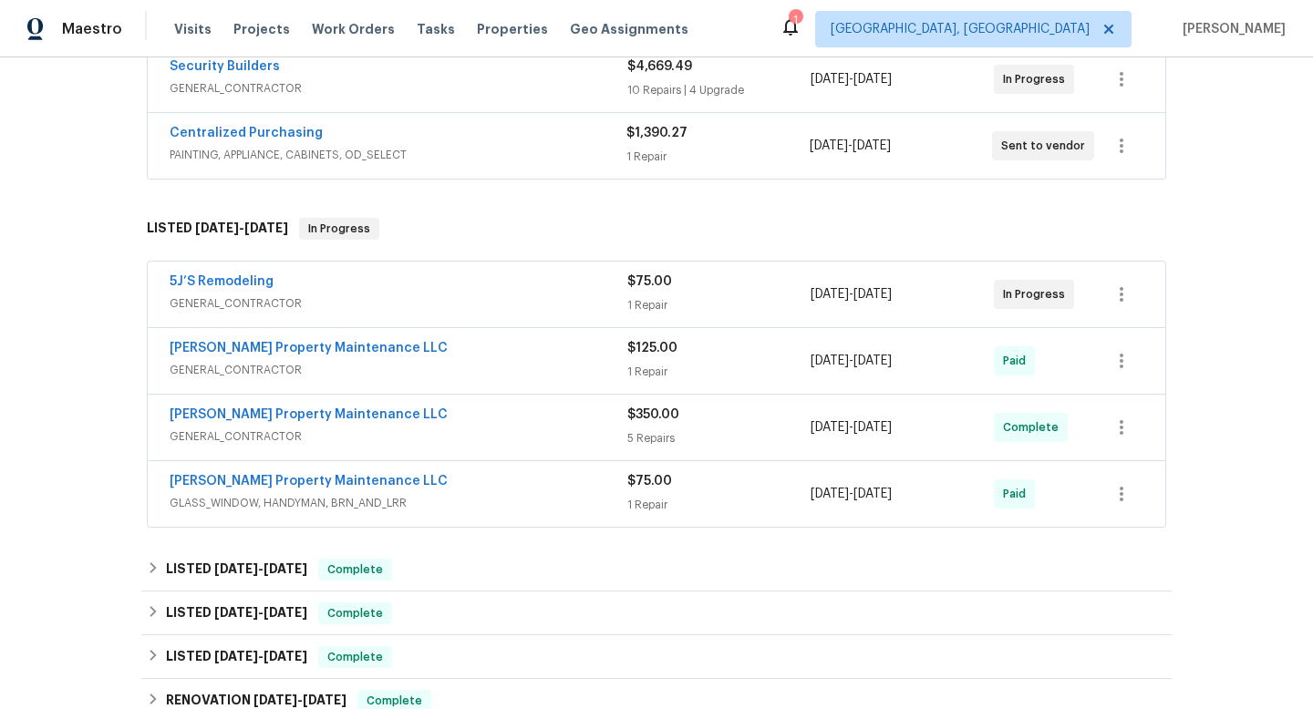
click at [516, 289] on div "5J’S Remodeling" at bounding box center [399, 284] width 458 height 22
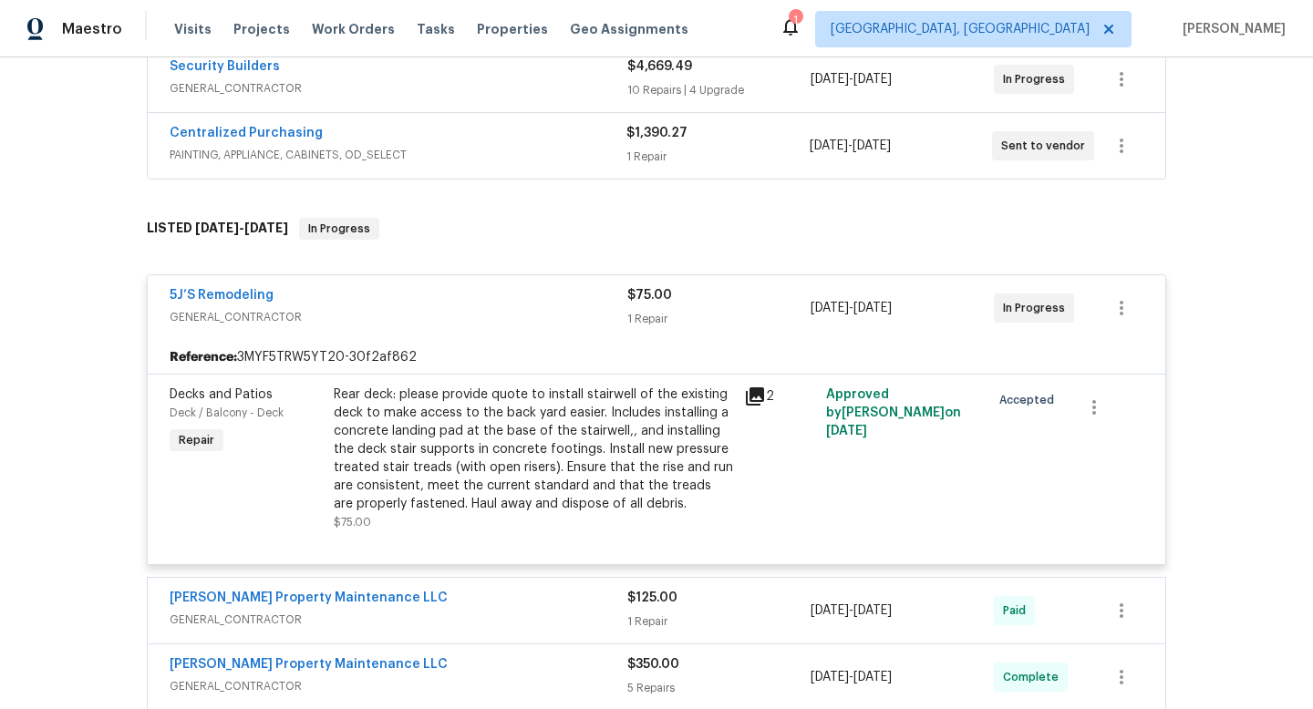
click at [516, 289] on div "5J’S Remodeling" at bounding box center [399, 297] width 458 height 22
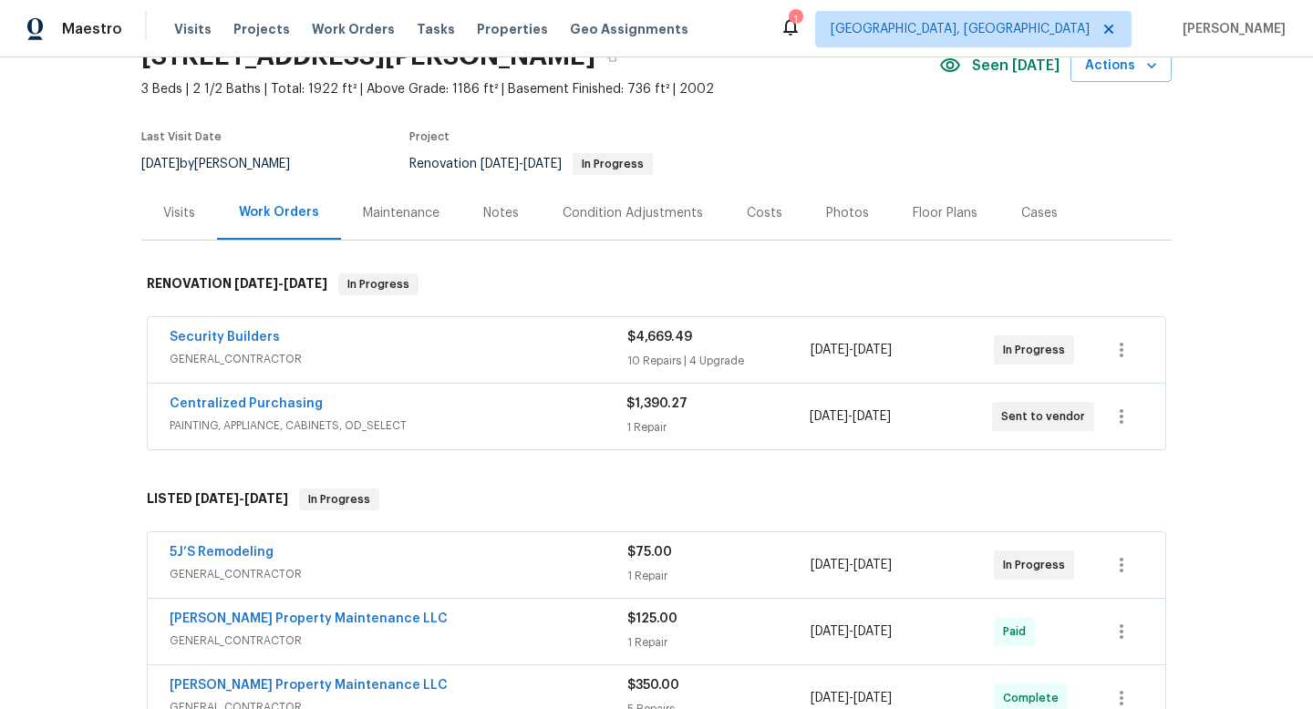
scroll to position [86, 0]
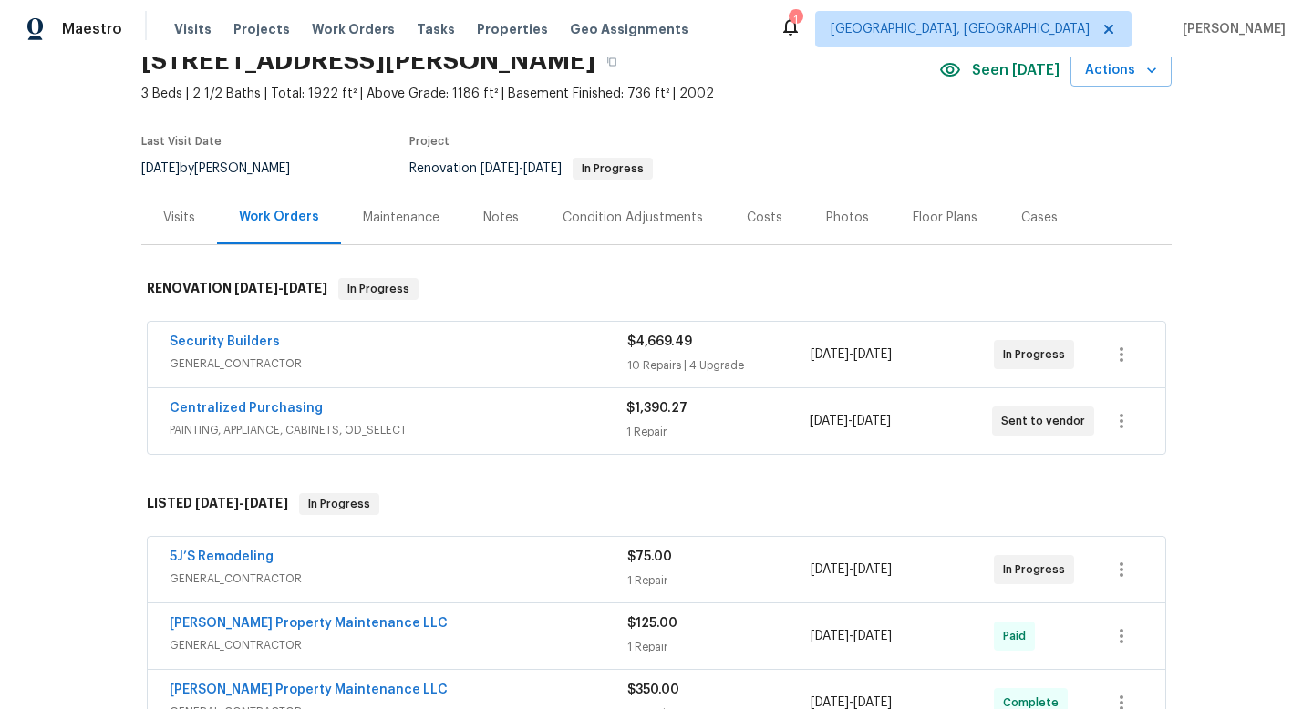
click at [434, 356] on span "GENERAL_CONTRACTOR" at bounding box center [399, 364] width 458 height 18
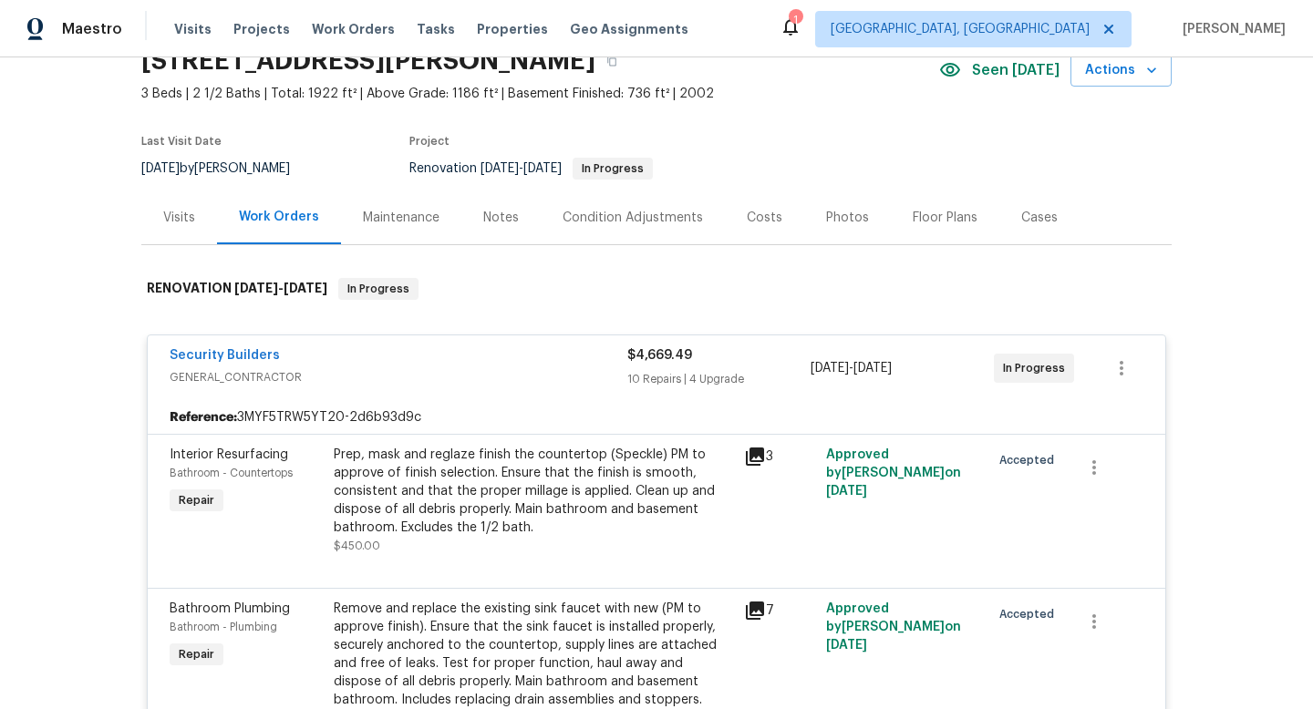
click at [434, 356] on div "Security Builders" at bounding box center [399, 357] width 458 height 22
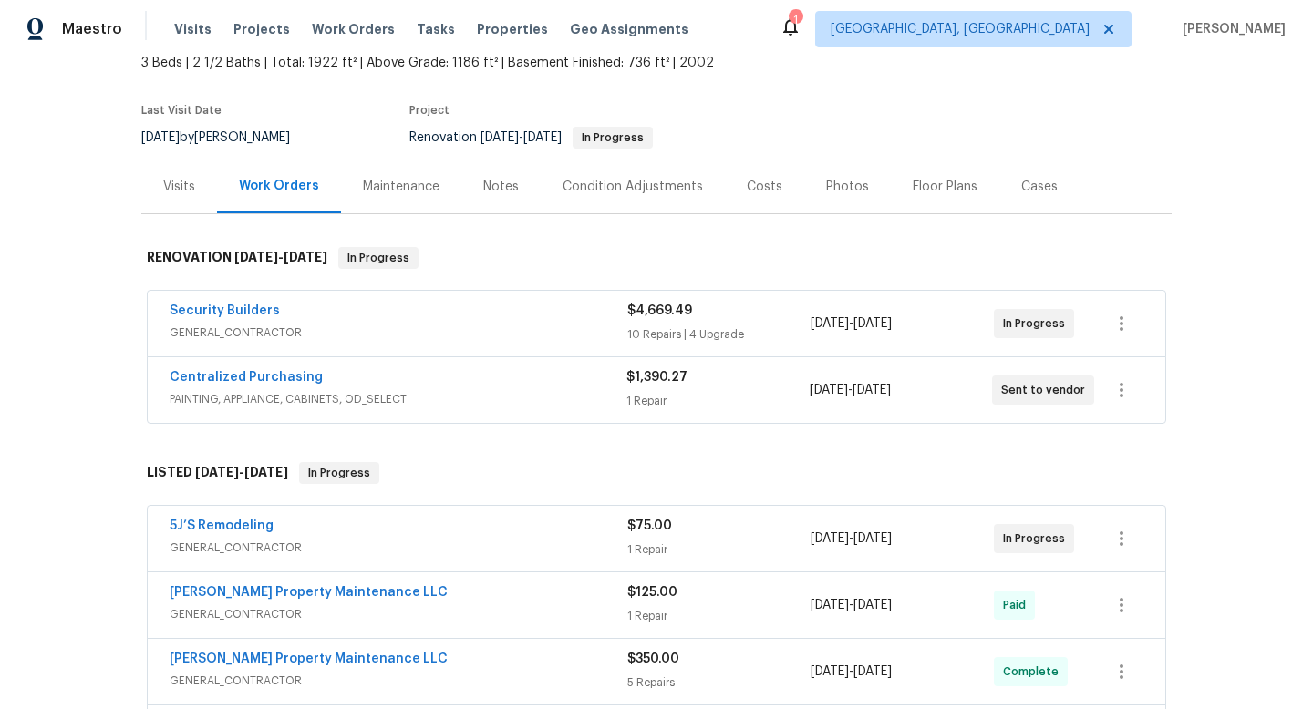
scroll to position [133, 0]
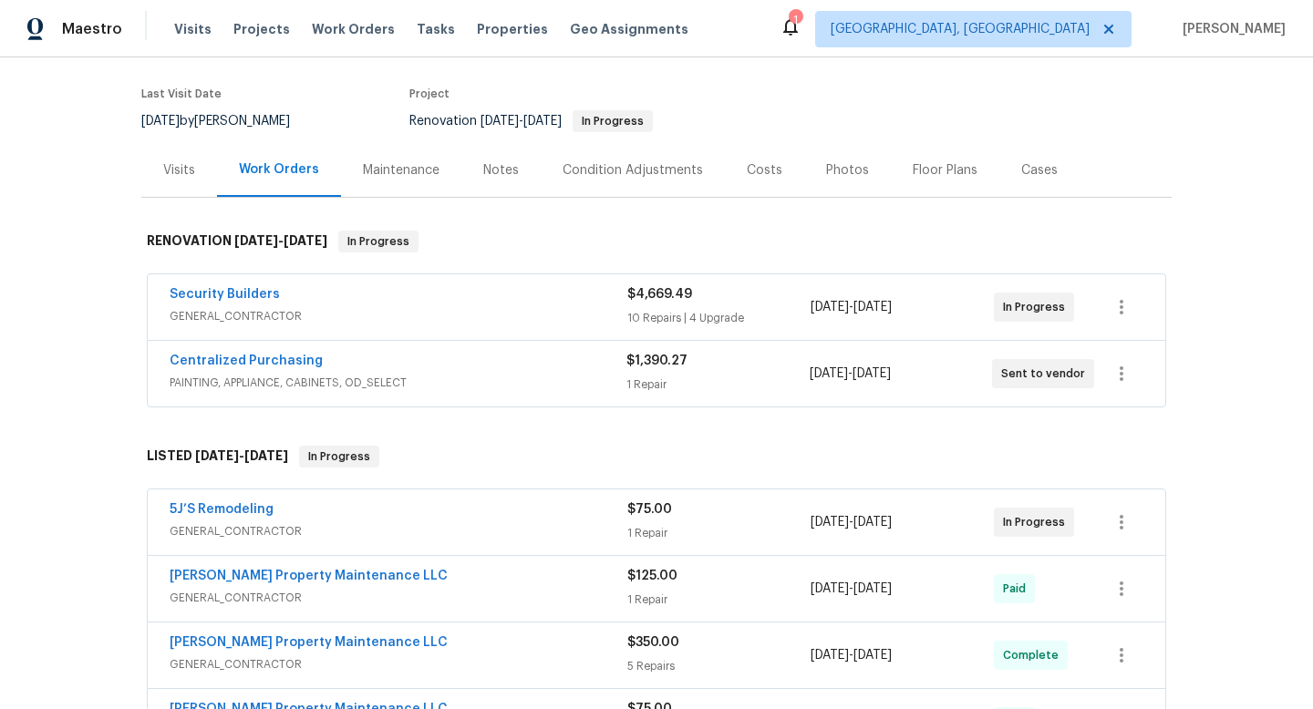
click at [492, 354] on div "Centralized Purchasing" at bounding box center [398, 363] width 457 height 22
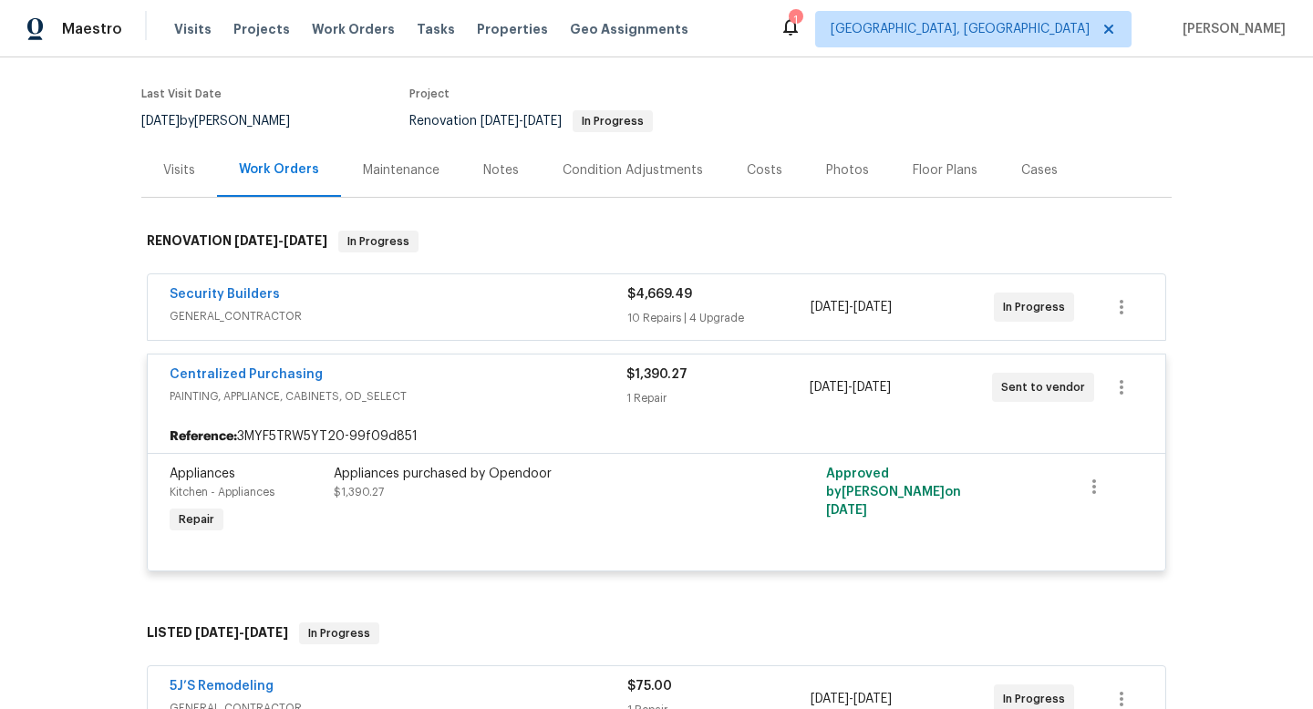
click at [450, 384] on div "Centralized Purchasing" at bounding box center [398, 377] width 457 height 22
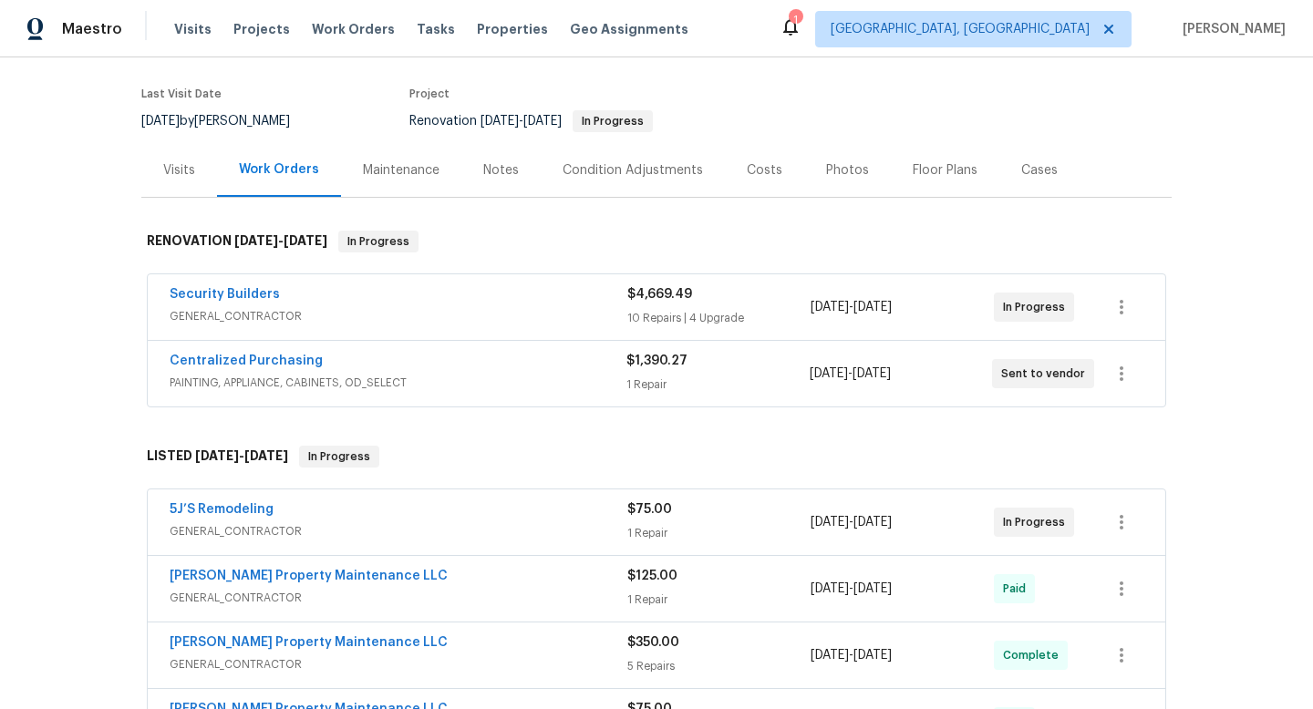
click at [450, 530] on span "GENERAL_CONTRACTOR" at bounding box center [399, 531] width 458 height 18
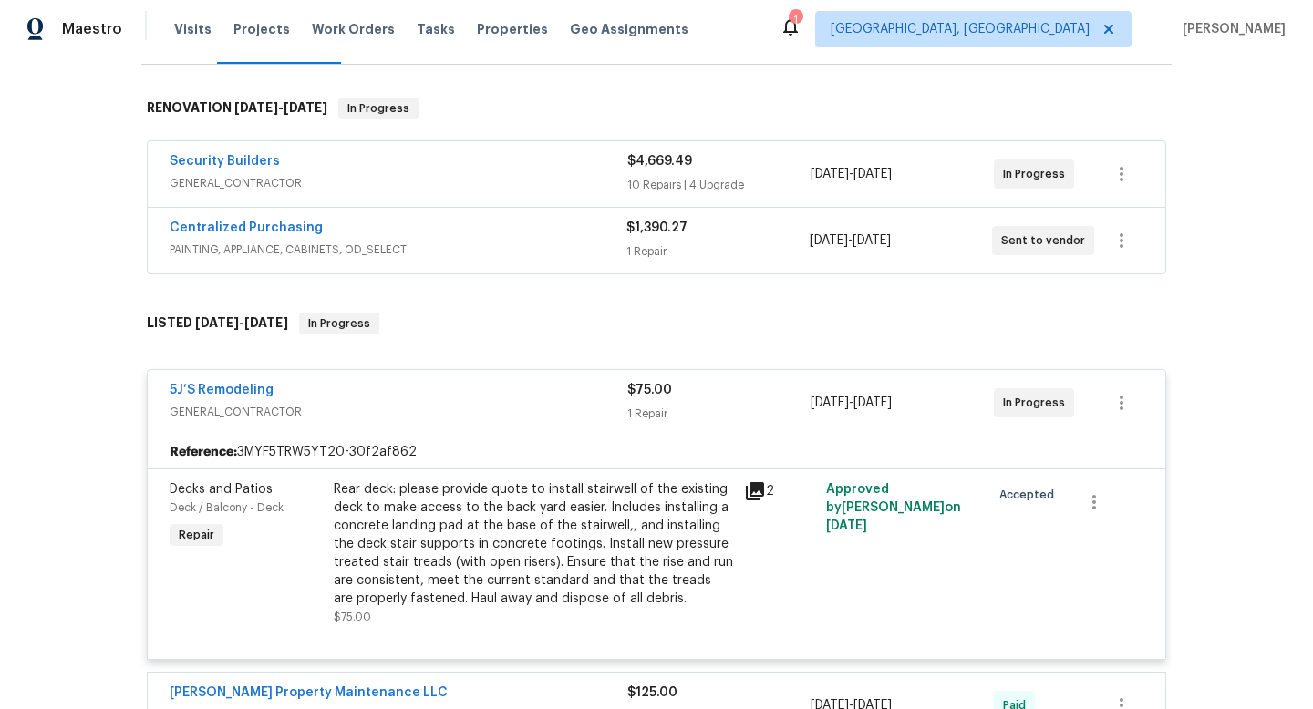
scroll to position [290, 0]
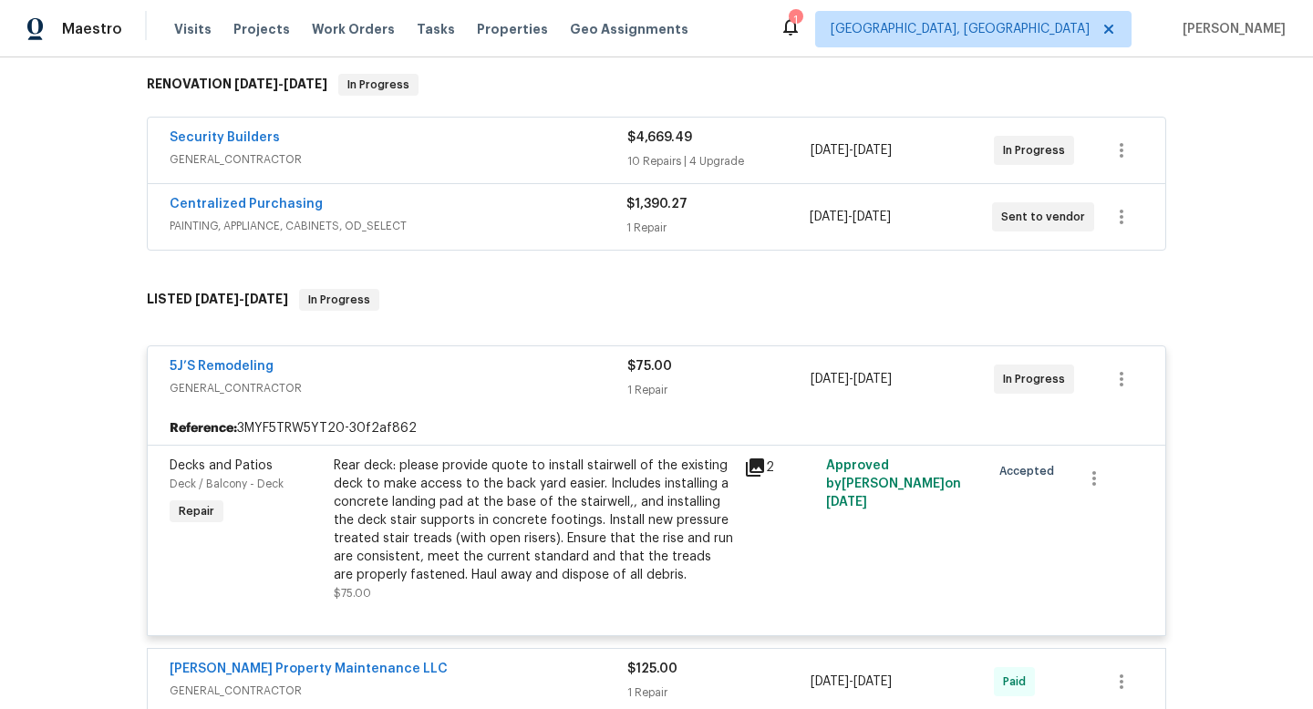
click at [488, 366] on div "5J’S Remodeling" at bounding box center [399, 368] width 458 height 22
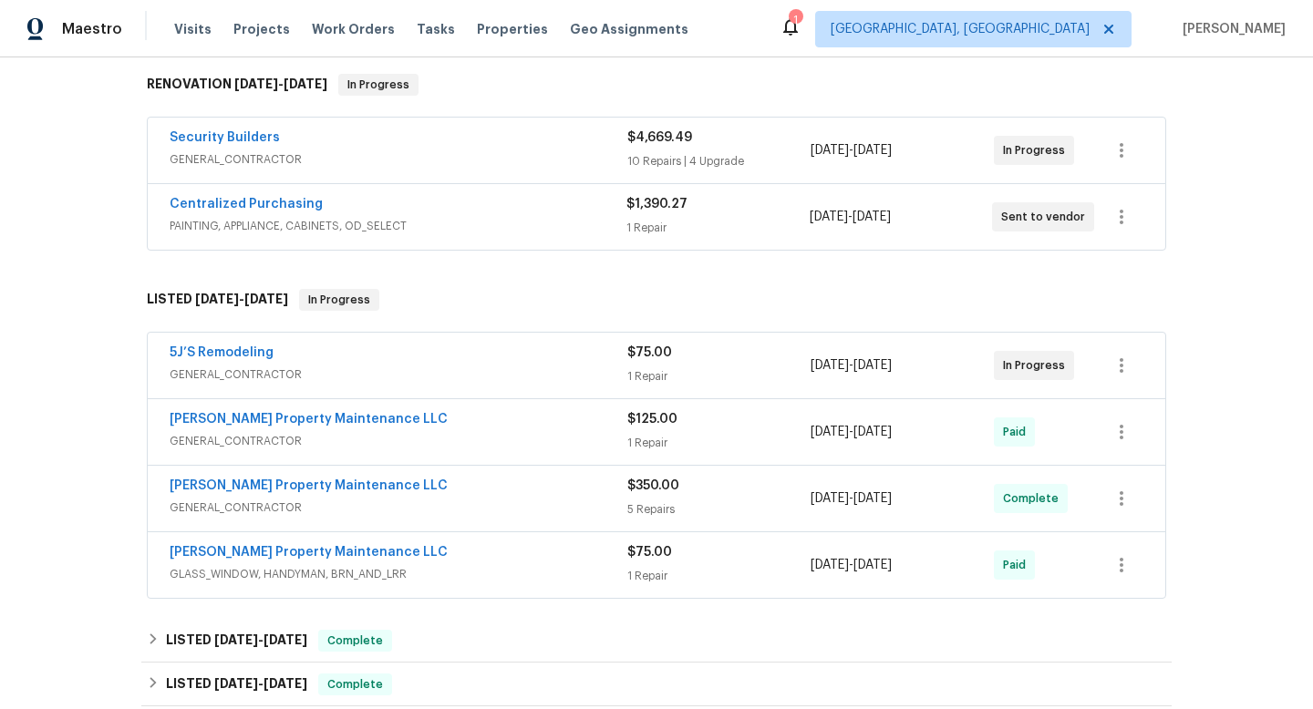
click at [488, 366] on span "GENERAL_CONTRACTOR" at bounding box center [399, 375] width 458 height 18
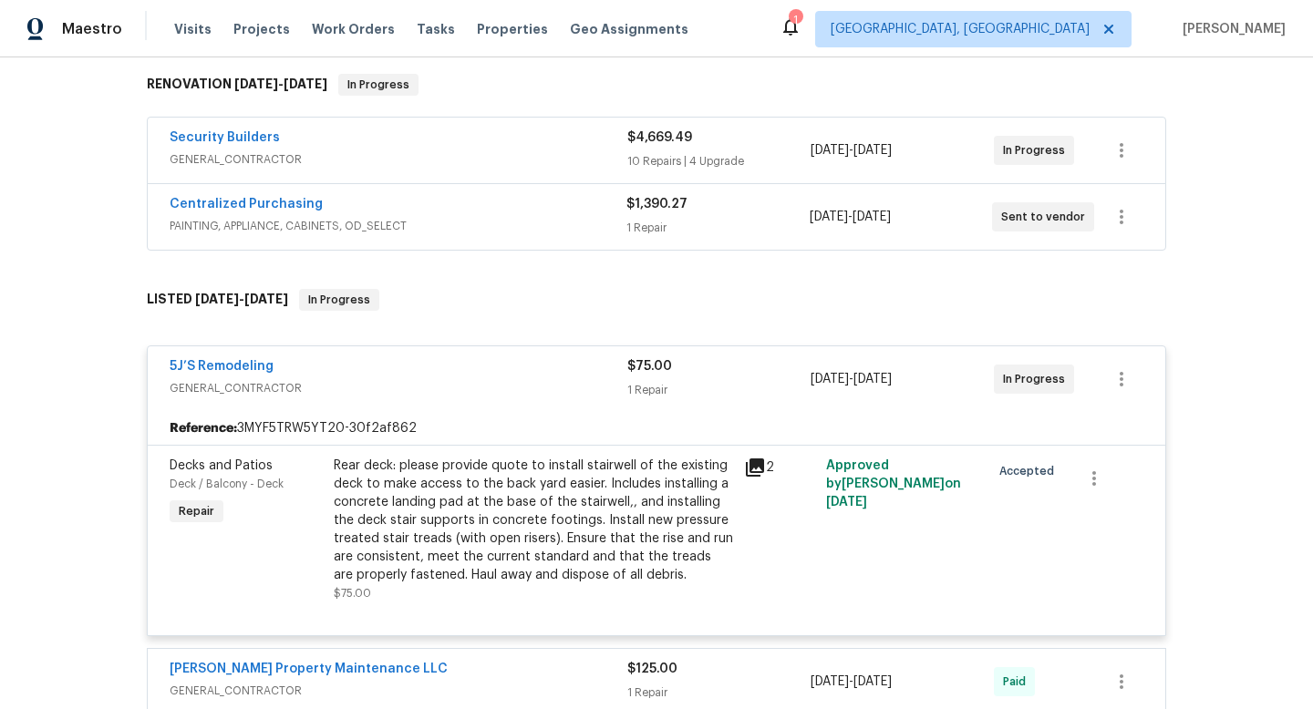
click at [488, 366] on div "5J’S Remodeling" at bounding box center [399, 368] width 458 height 22
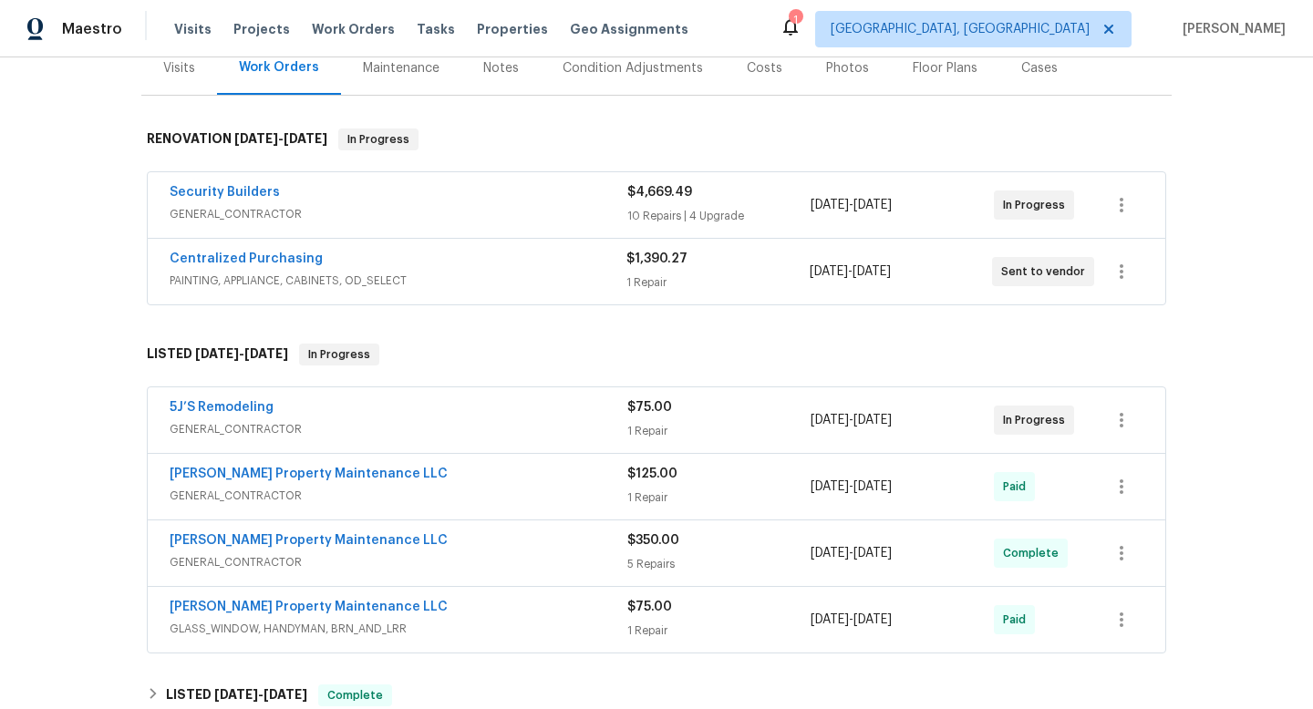
scroll to position [163, 0]
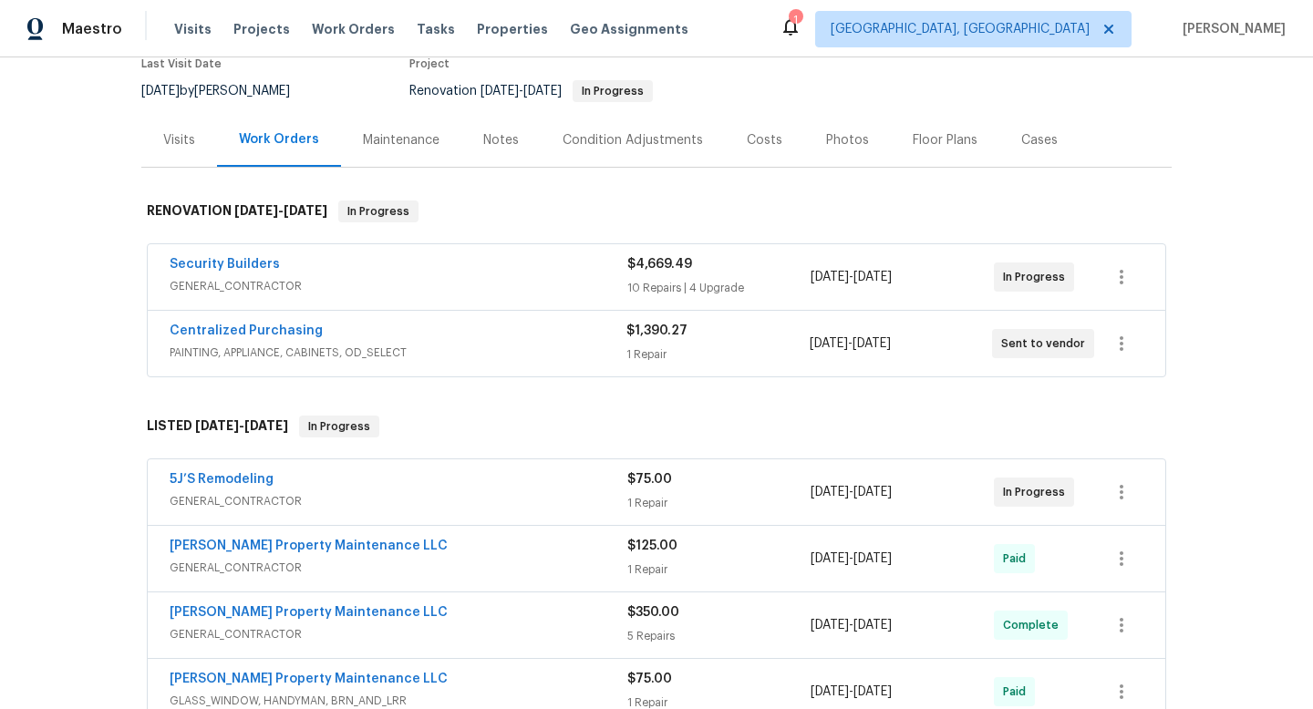
click at [519, 278] on span "GENERAL_CONTRACTOR" at bounding box center [399, 286] width 458 height 18
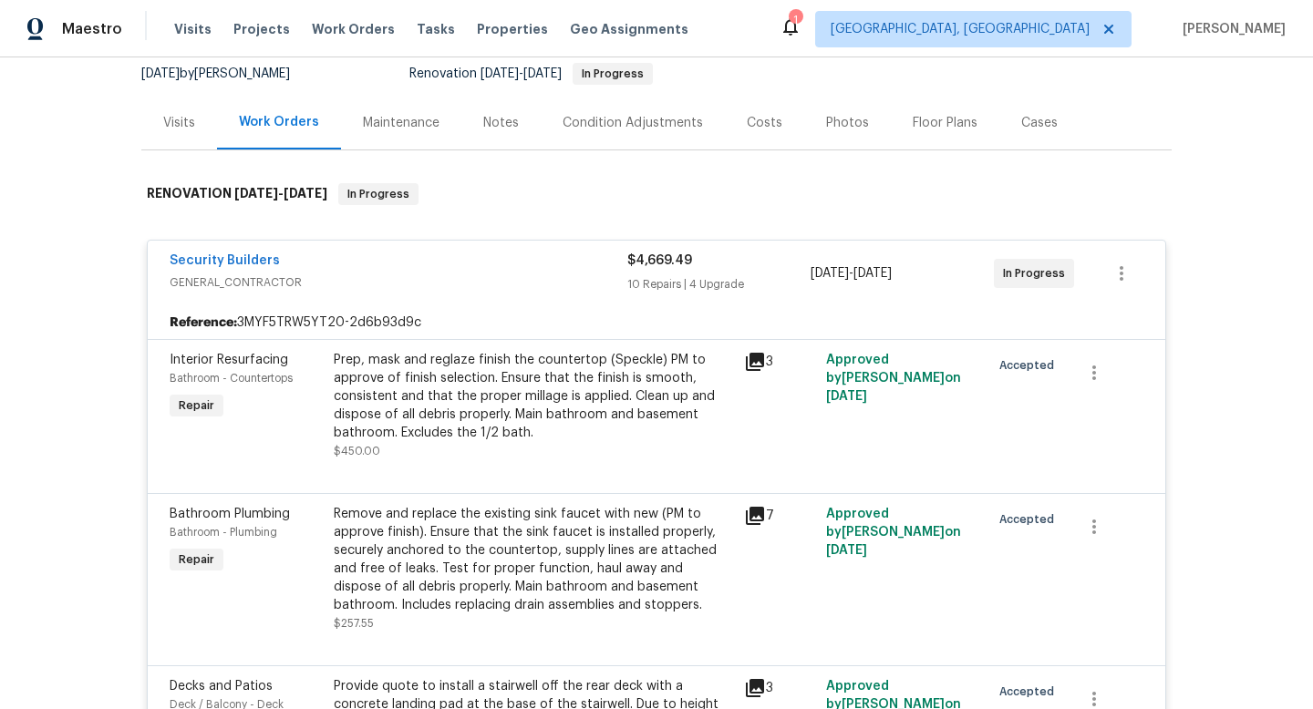
scroll to position [88, 0]
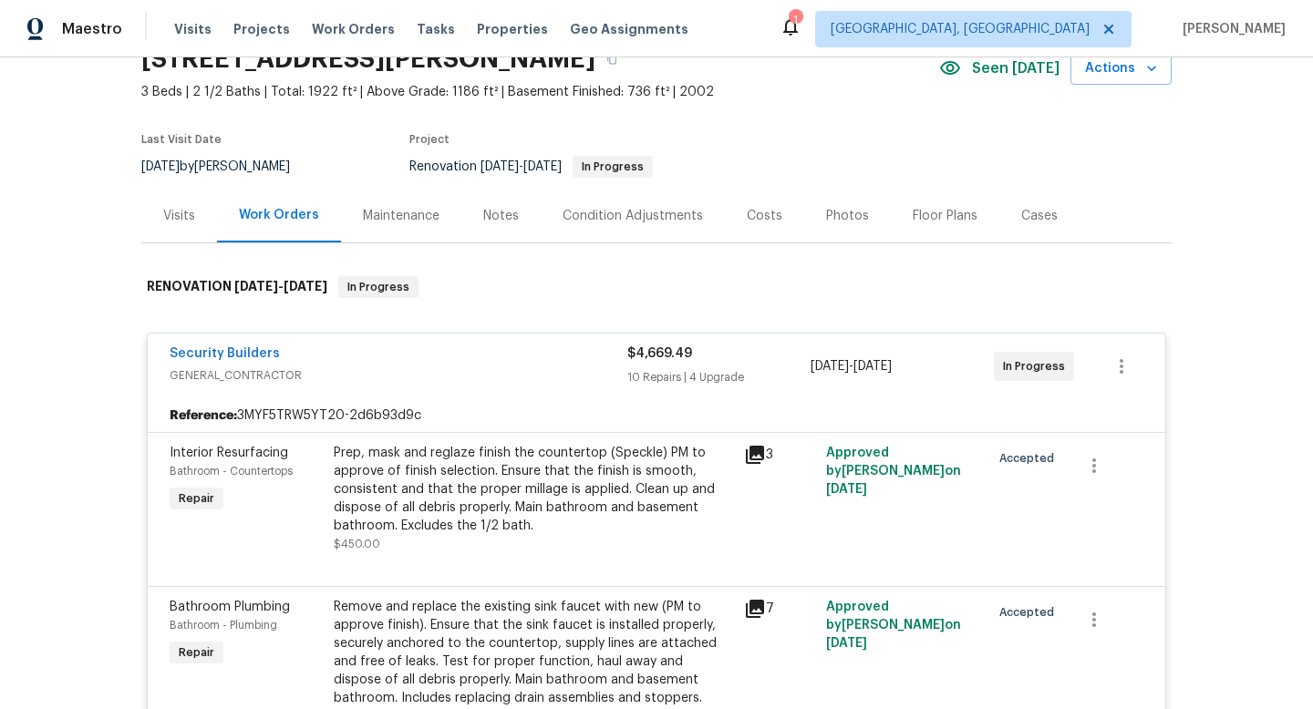
click at [439, 348] on div "Security Builders" at bounding box center [399, 356] width 458 height 22
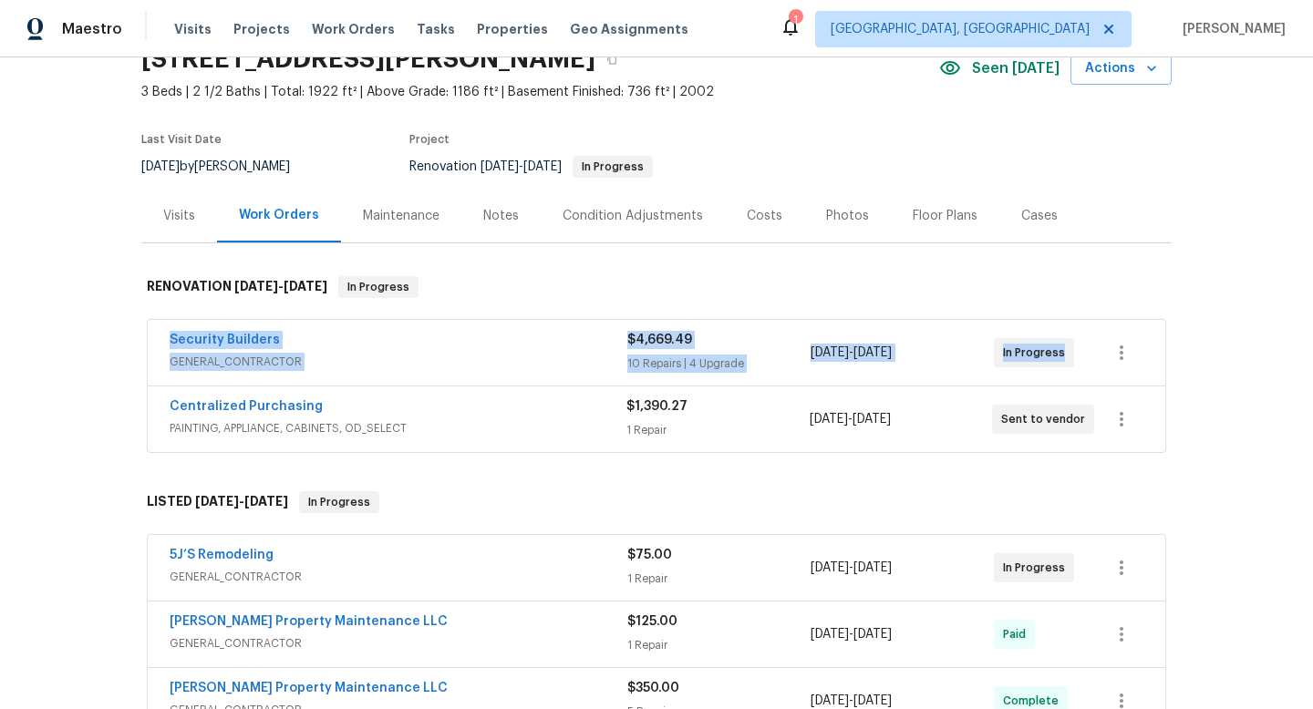
drag, startPoint x: 165, startPoint y: 331, endPoint x: 1228, endPoint y: 355, distance: 1063.1
click at [1228, 355] on div "Back to all projects [STREET_ADDRESS] 3 Beds | 2 1/2 Baths | Total: 1922 ft² | …" at bounding box center [656, 383] width 1313 height 652
copy div "Security Builders GENERAL_CONTRACTOR $4,669.49 10 Repairs | 4 Upgrade [DATE] - …"
